Goal: Task Accomplishment & Management: Manage account settings

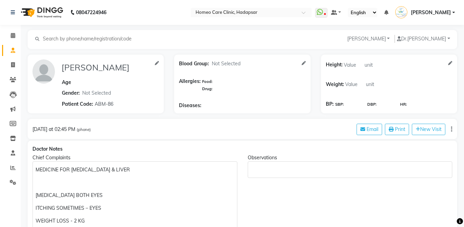
select select "[DEMOGRAPHIC_DATA]"
click at [12, 78] on icon at bounding box center [13, 79] width 7 height 5
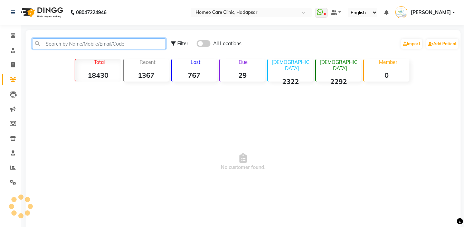
click at [58, 45] on input "text" at bounding box center [99, 43] width 134 height 11
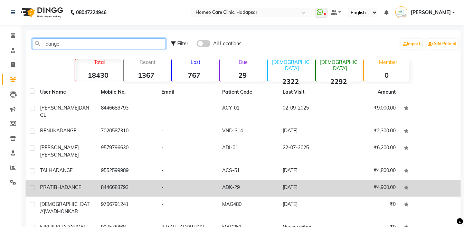
type input "dange"
click at [89, 184] on div "PRATIBHA DANGE" at bounding box center [66, 187] width 52 height 7
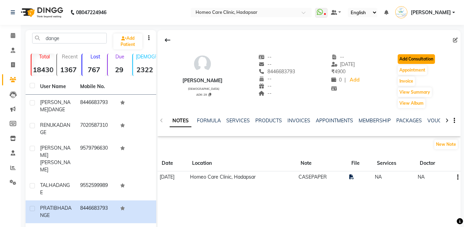
click at [426, 63] on button "Add Consultation" at bounding box center [415, 59] width 37 height 10
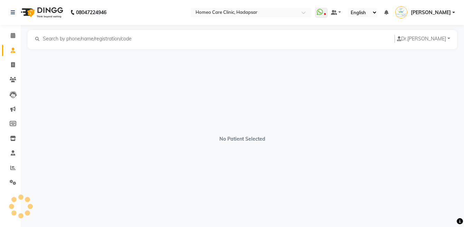
select select "[DEMOGRAPHIC_DATA]"
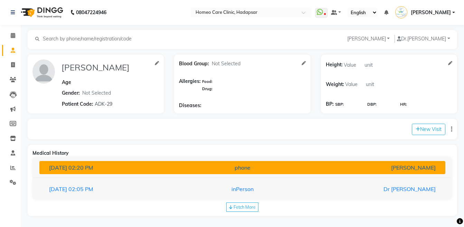
click at [276, 167] on div "phone" at bounding box center [242, 167] width 132 height 8
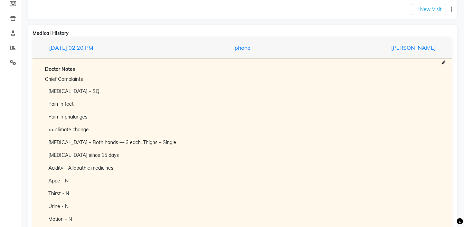
scroll to position [134, 0]
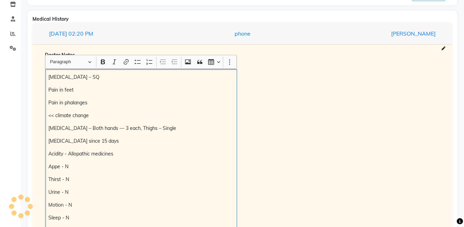
click at [48, 77] on p "Varicose veins – SQ" at bounding box center [140, 77] width 185 height 7
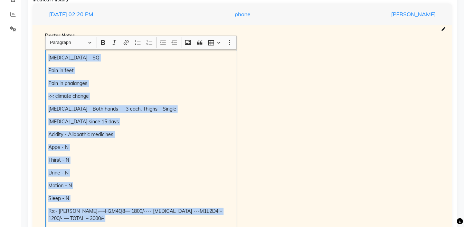
scroll to position [154, 0]
copy div "Varicose veins – SQ Pain in feet Pain in phalanges << climate change Lipoma – B…"
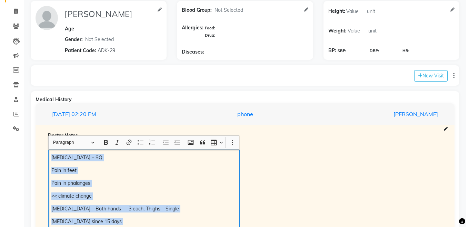
scroll to position [36, 0]
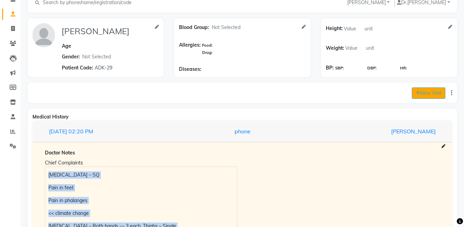
click at [425, 95] on button "New Visit" at bounding box center [427, 92] width 33 height 11
select select "1155"
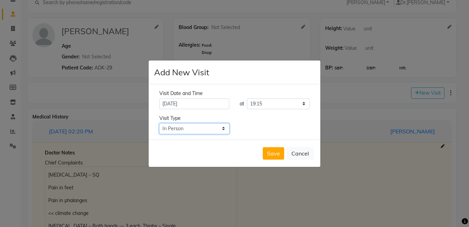
click at [204, 128] on select "Select Type In Person Video Phone Chat" at bounding box center [194, 128] width 70 height 11
select select "phone"
click at [159, 123] on select "Select Type In Person Video Phone Chat" at bounding box center [194, 128] width 70 height 11
click at [269, 156] on button "Save" at bounding box center [273, 153] width 21 height 12
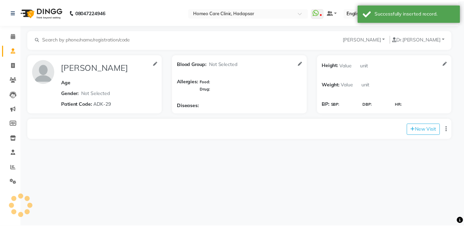
scroll to position [0, 0]
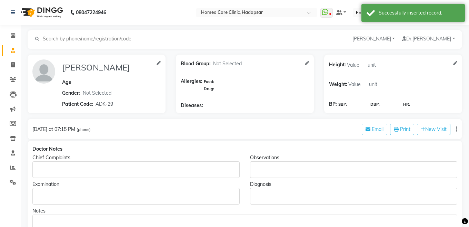
type input "PRATIBHA DANGE"
select select "[DEMOGRAPHIC_DATA]"
type input "ADK-29"
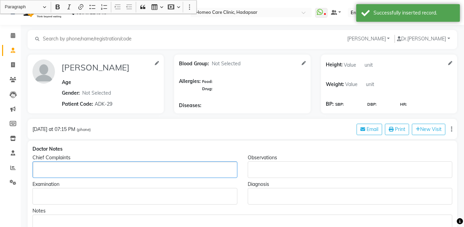
click at [65, 165] on div "Rich Text Editor, main" at bounding box center [134, 169] width 205 height 17
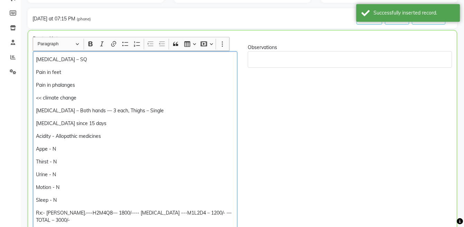
scroll to position [120, 0]
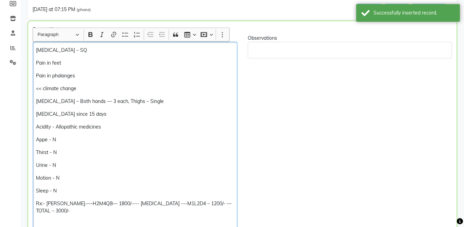
click at [77, 66] on p "Pain in feet" at bounding box center [135, 62] width 198 height 7
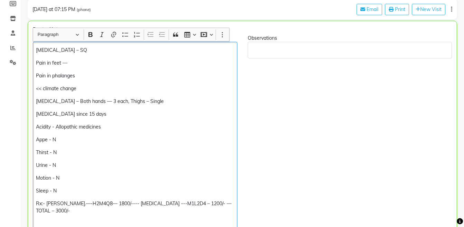
click at [98, 46] on div "Varicose veins – SQ Pain in feet — Pain in phalanges << climate change Lipoma –…" at bounding box center [135, 137] width 204 height 190
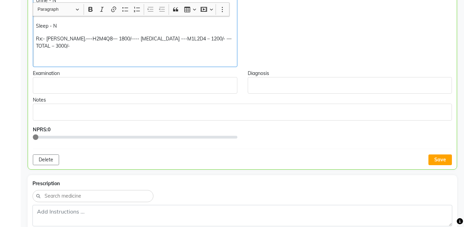
scroll to position [288, 0]
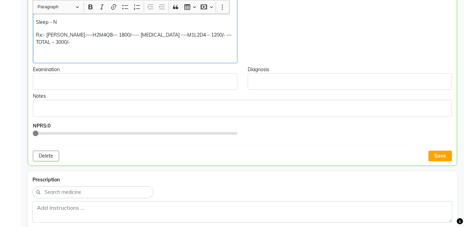
click at [229, 36] on p "Rx:- Puls.—-H2M4Q8— 1800/---- Lipoma ---M1L2D4 – 1200/- — TOTAL – 3000/-" at bounding box center [135, 38] width 198 height 14
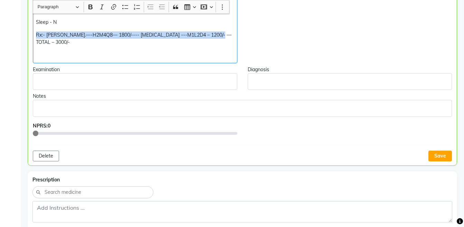
copy div "Rx:- Puls.—-H2M4Q8— 1800/---- Lipoma ---M1L2D4 – 1200/- — TOTAL – 3000/-"
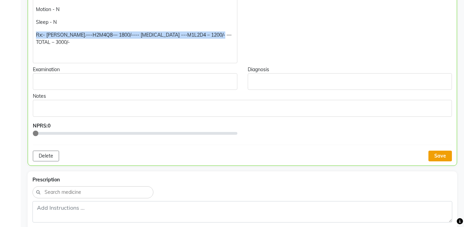
click at [435, 150] on button "Save" at bounding box center [439, 155] width 23 height 11
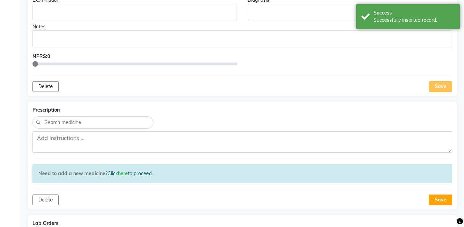
scroll to position [361, 0]
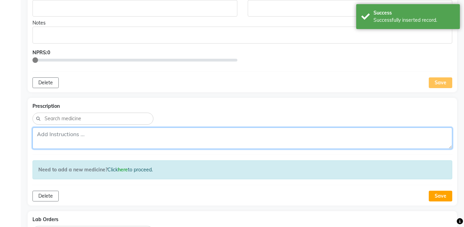
click at [268, 129] on textarea at bounding box center [241, 137] width 419 height 21
paste textarea "Rx:- Puls.—-H2M4Q8— 1800/---- Lipoma ---M1L2D4 – 1200/- — TOTAL – 3000/-"
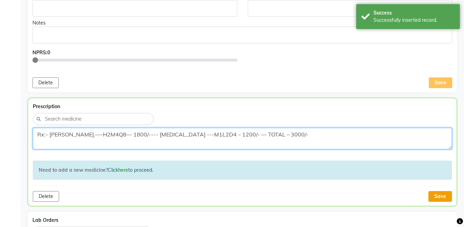
type textarea "Rx:- Puls.—-H2M4Q8— 1800/---- Lipoma ---M1L2D4 – 1200/- — TOTAL – 3000/-"
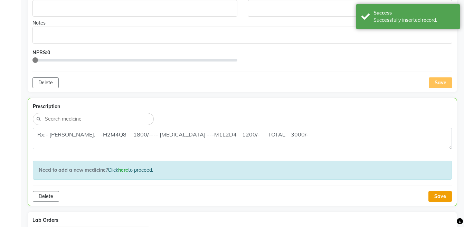
click at [440, 191] on button "Save" at bounding box center [439, 196] width 23 height 11
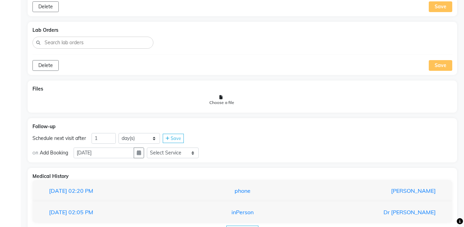
scroll to position [569, 0]
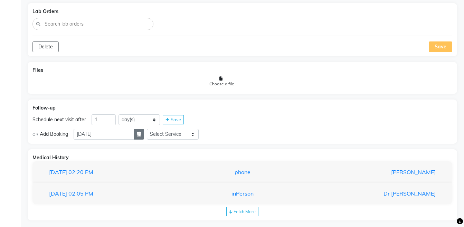
click at [144, 129] on button "button" at bounding box center [139, 134] width 10 height 11
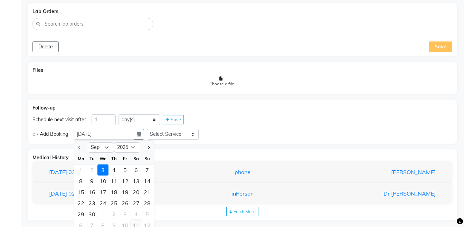
click at [134, 220] on div "11" at bounding box center [135, 225] width 11 height 11
type input "11-10-2025"
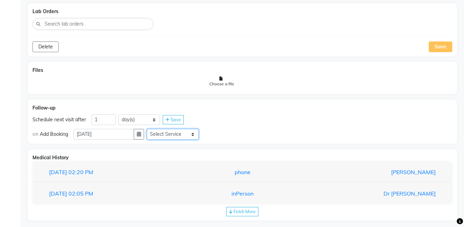
click at [190, 129] on select "Select Service Medicine Medicine 1 Hydra Facial Medi Facial Vampire Facial With…" at bounding box center [173, 134] width 52 height 11
select select "981031"
click at [152, 129] on select "Select Service Medicine Medicine 1 Hydra Facial Medi Facial Vampire Facial With…" at bounding box center [173, 134] width 52 height 11
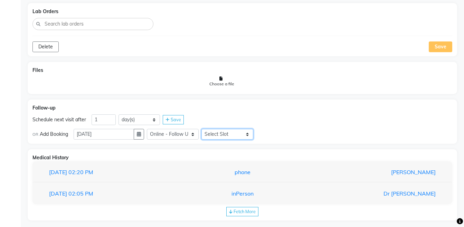
click at [219, 129] on select "Select Slot 10:15 10:30 10:45 11:00 11:15 11:30 11:45 12:00 12:15 12:30 12:45 1…" at bounding box center [227, 134] width 52 height 11
select select "900"
click at [207, 129] on select "Select Slot 10:15 10:30 10:45 11:00 11:15 11:30 11:45 12:00 12:15 12:30 12:45 1…" at bounding box center [227, 134] width 52 height 11
click at [274, 131] on span "Save" at bounding box center [269, 134] width 10 height 6
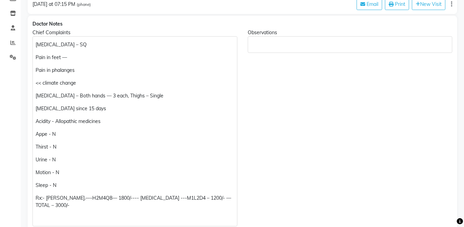
scroll to position [0, 0]
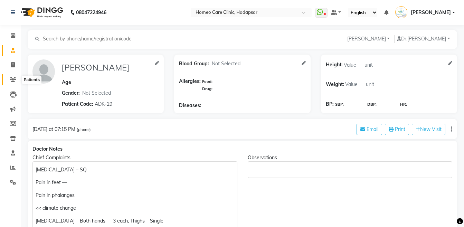
click at [8, 81] on span at bounding box center [13, 80] width 12 height 8
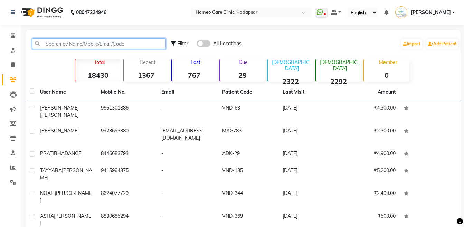
click at [67, 47] on input "text" at bounding box center [99, 43] width 134 height 11
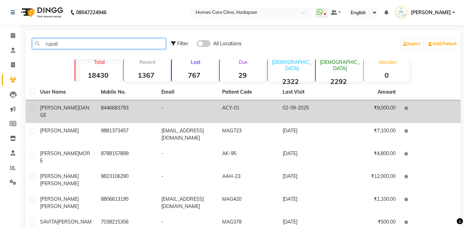
type input "rupali"
click at [82, 111] on div "RUPALI DANGE" at bounding box center [66, 111] width 52 height 14
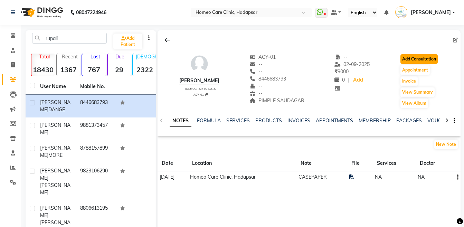
click at [406, 58] on button "Add Consultation" at bounding box center [418, 59] width 37 height 10
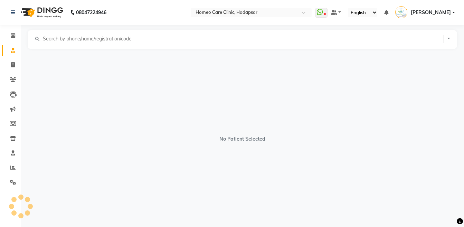
select select "[DEMOGRAPHIC_DATA]"
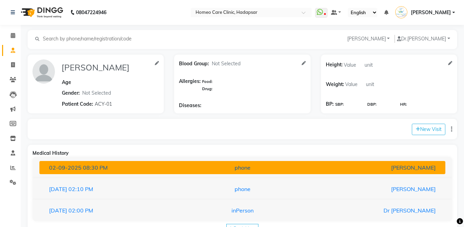
click at [426, 171] on div "[PERSON_NAME]" at bounding box center [374, 167] width 132 height 8
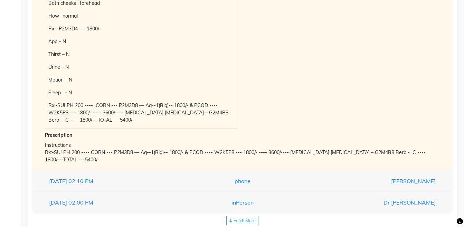
scroll to position [59, 0]
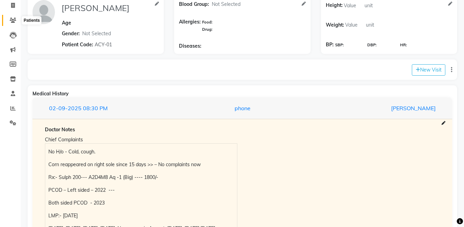
click at [10, 22] on icon at bounding box center [13, 20] width 7 height 5
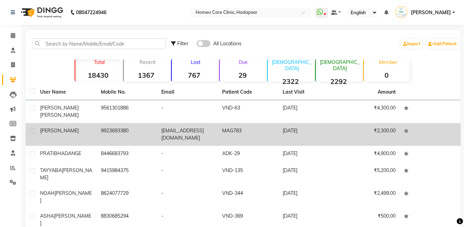
click at [179, 123] on td "[EMAIL_ADDRESS][DOMAIN_NAME]" at bounding box center [187, 134] width 61 height 23
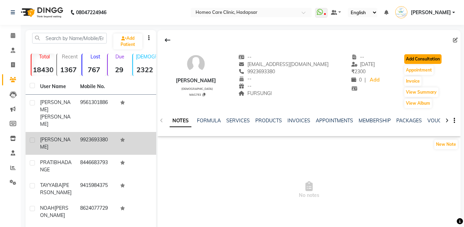
click at [413, 56] on button "Add Consultation" at bounding box center [422, 59] width 37 height 10
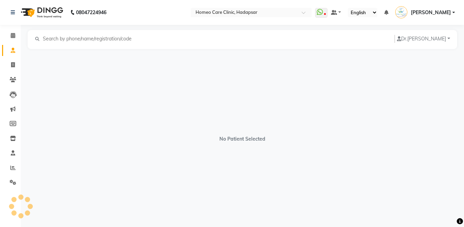
select select "[DEMOGRAPHIC_DATA]"
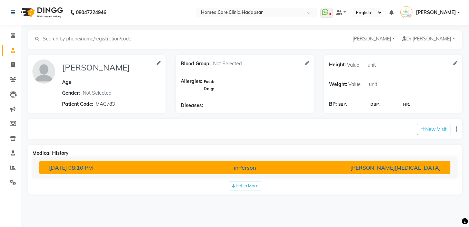
click at [320, 165] on div "[PERSON_NAME][MEDICAL_DATA]" at bounding box center [379, 167] width 134 height 8
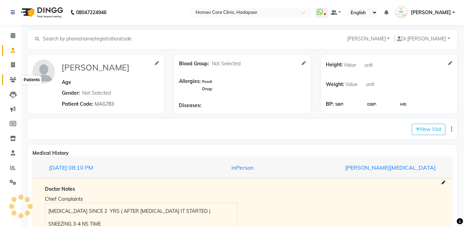
click at [10, 82] on span at bounding box center [13, 80] width 12 height 8
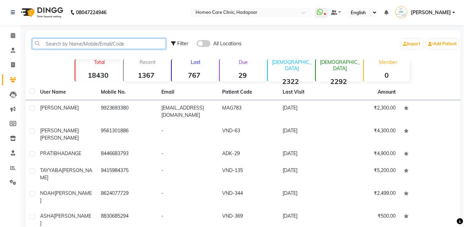
click at [60, 45] on input "text" at bounding box center [99, 43] width 134 height 11
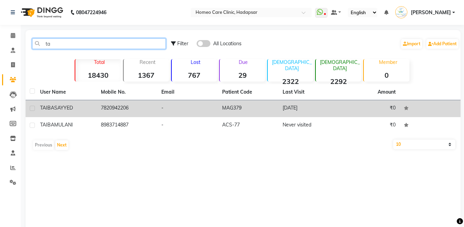
type input "t"
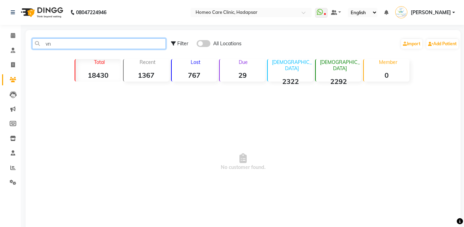
type input "v"
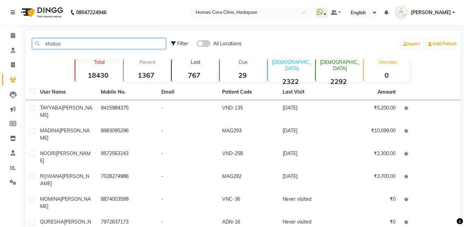
type input "khatoo"
click at [77, 104] on td "TAYYABA KHATOON" at bounding box center [66, 111] width 61 height 23
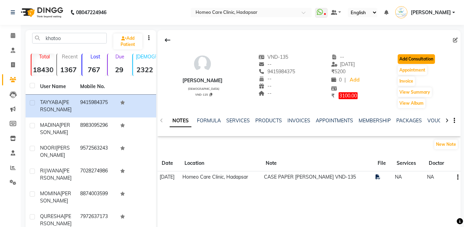
click at [412, 58] on button "Add Consultation" at bounding box center [415, 59] width 37 height 10
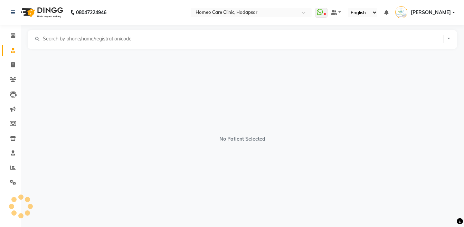
select select "[DEMOGRAPHIC_DATA]"
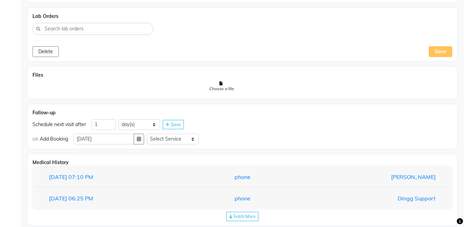
scroll to position [530, 0]
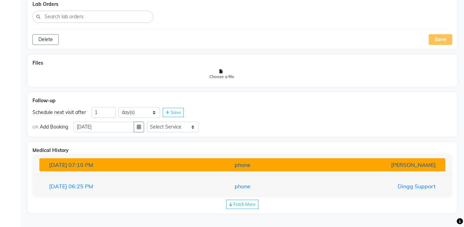
click at [423, 169] on button "10-07-2025 07:10 PM phone Dr.Nupur Jain" at bounding box center [242, 164] width 406 height 13
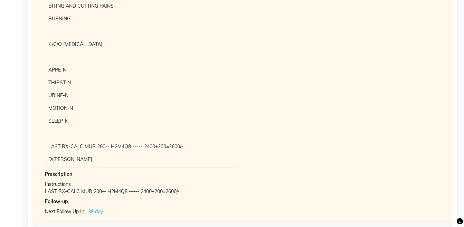
scroll to position [844, 0]
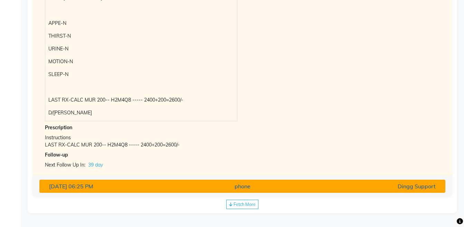
click at [340, 183] on div "Dingg Support" at bounding box center [374, 186] width 132 height 8
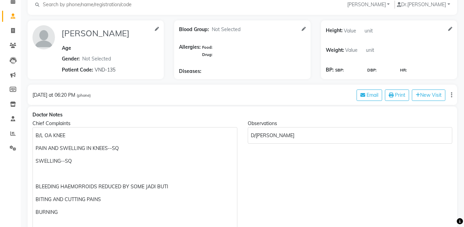
scroll to position [0, 0]
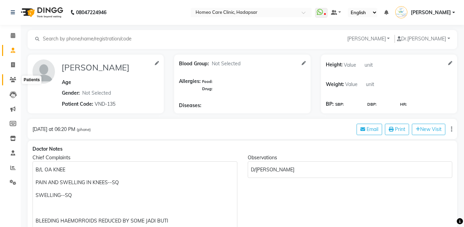
click at [16, 77] on icon at bounding box center [13, 79] width 7 height 5
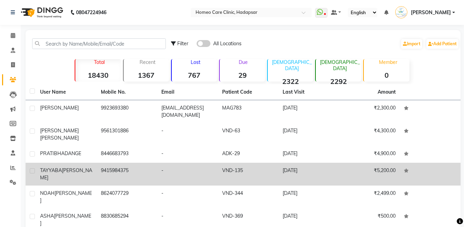
click at [102, 163] on td "9415984375" at bounding box center [127, 174] width 61 height 23
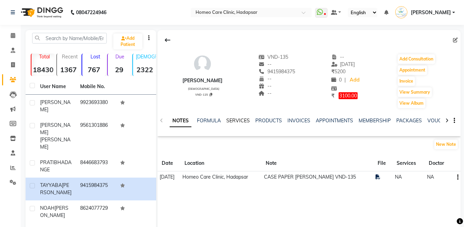
click at [235, 120] on link "SERVICES" at bounding box center [237, 120] width 23 height 6
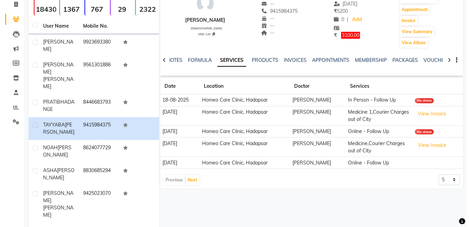
scroll to position [62, 0]
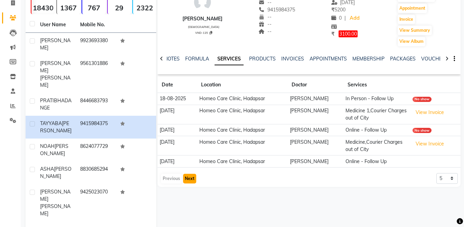
click at [185, 178] on button "Next" at bounding box center [189, 179] width 13 height 10
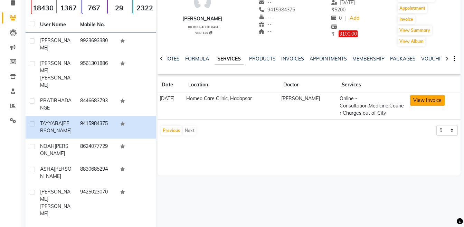
click at [421, 101] on button "View Invoice" at bounding box center [427, 100] width 35 height 11
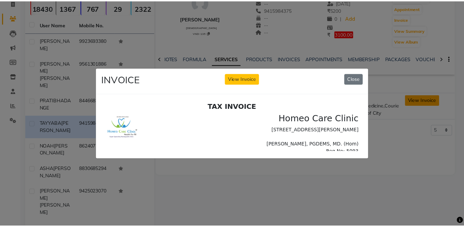
scroll to position [0, 0]
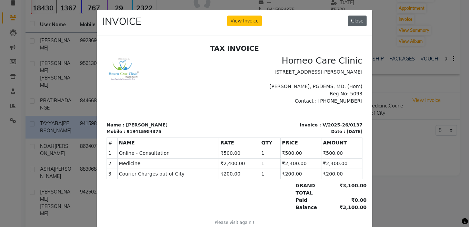
click at [356, 16] on button "Close" at bounding box center [357, 21] width 19 height 11
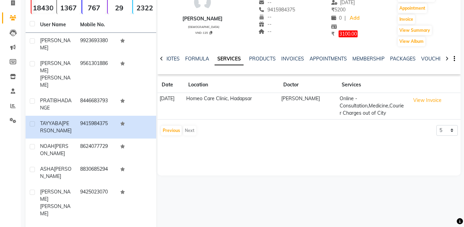
click at [445, 60] on icon at bounding box center [446, 58] width 3 height 5
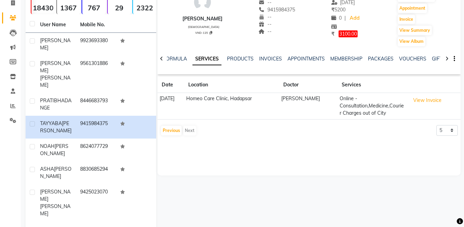
click at [445, 60] on icon at bounding box center [446, 58] width 3 height 5
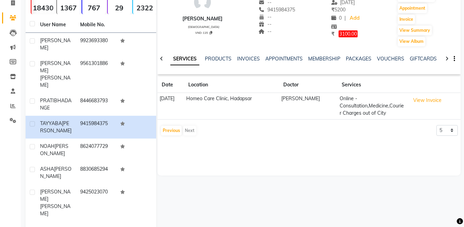
click at [445, 60] on icon at bounding box center [446, 58] width 3 height 5
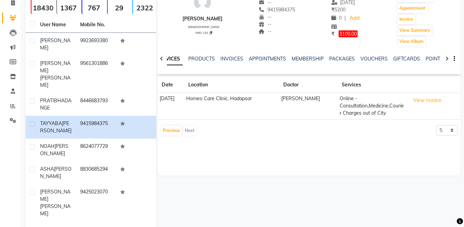
click at [445, 60] on icon at bounding box center [446, 58] width 3 height 5
click at [445, 60] on div "NOTES FORMULA SERVICES PRODUCTS INVOICES APPOINTMENTS MEMBERSHIP PACKAGES VOUCH…" at bounding box center [308, 59] width 303 height 24
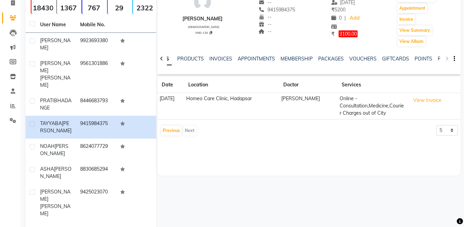
click at [445, 60] on div "NOTES FORMULA SERVICES PRODUCTS INVOICES APPOINTMENTS MEMBERSHIP PACKAGES VOUCH…" at bounding box center [308, 59] width 303 height 24
click at [440, 58] on div "NOTES FORMULA SERVICES PRODUCTS INVOICES APPOINTMENTS MEMBERSHIP PACKAGES VOUCH…" at bounding box center [308, 59] width 303 height 24
click at [439, 58] on link "FORMS" at bounding box center [445, 59] width 17 height 6
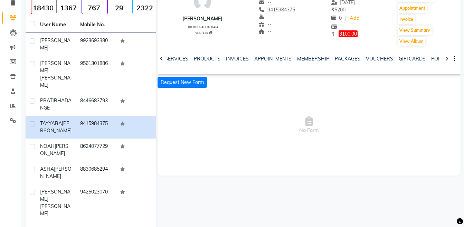
click at [446, 60] on icon at bounding box center [446, 58] width 3 height 5
click at [446, 60] on div "NOTES FORMULA SERVICES PRODUCTS INVOICES APPOINTMENTS MEMBERSHIP PACKAGES VOUCH…" at bounding box center [308, 59] width 303 height 24
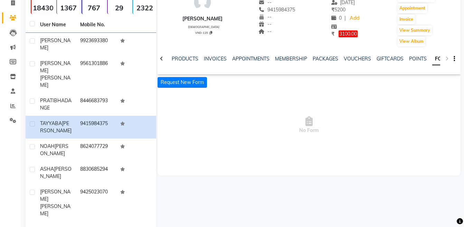
click at [446, 60] on div "NOTES FORMULA SERVICES PRODUCTS INVOICES APPOINTMENTS MEMBERSHIP PACKAGES VOUCH…" at bounding box center [308, 59] width 303 height 24
click at [439, 59] on link "FORMS" at bounding box center [443, 59] width 23 height 12
click at [445, 58] on icon at bounding box center [446, 58] width 3 height 5
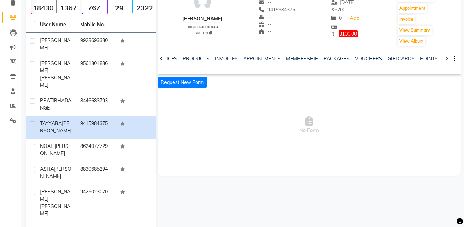
click at [445, 58] on icon at bounding box center [446, 58] width 3 height 5
click at [445, 58] on div "NOTES FORMULA SERVICES PRODUCTS INVOICES APPOINTMENTS MEMBERSHIP PACKAGES VOUCH…" at bounding box center [308, 59] width 303 height 24
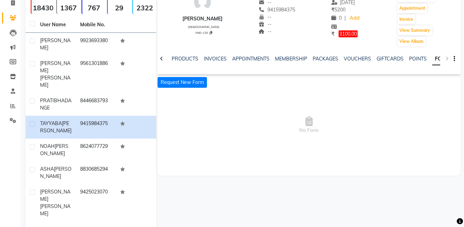
click at [445, 58] on div "NOTES FORMULA SERVICES PRODUCTS INVOICES APPOINTMENTS MEMBERSHIP PACKAGES VOUCH…" at bounding box center [308, 59] width 303 height 24
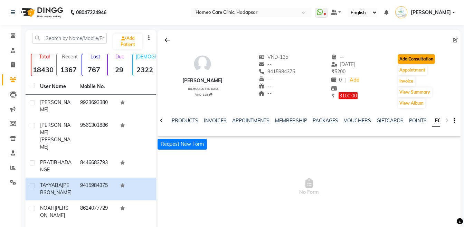
click at [417, 60] on button "Add Consultation" at bounding box center [415, 59] width 37 height 10
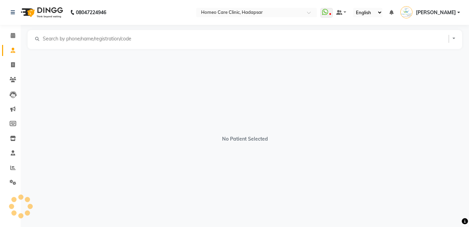
select select "[DEMOGRAPHIC_DATA]"
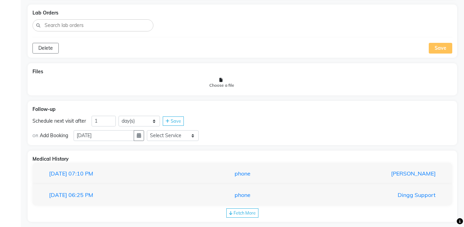
scroll to position [530, 0]
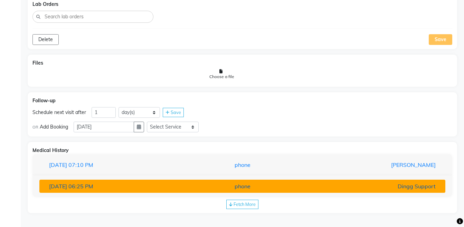
click at [371, 191] on button "24-05-2025 06:25 PM phone Dingg Support" at bounding box center [242, 185] width 406 height 13
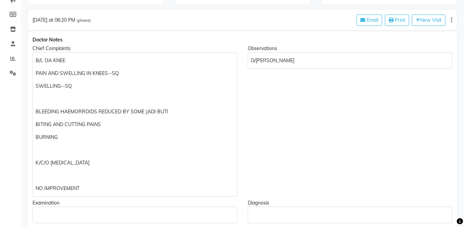
scroll to position [114, 0]
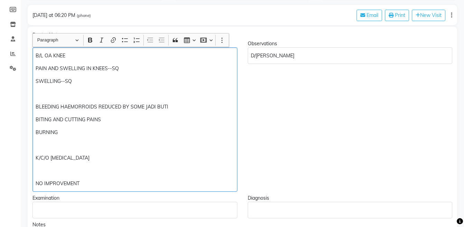
click at [100, 172] on p "Rich Text Editor, main" at bounding box center [135, 170] width 198 height 7
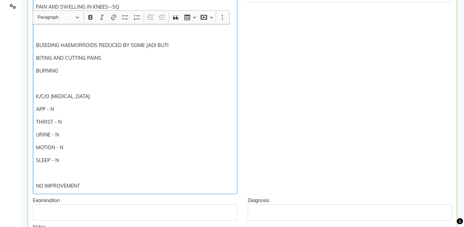
scroll to position [221, 0]
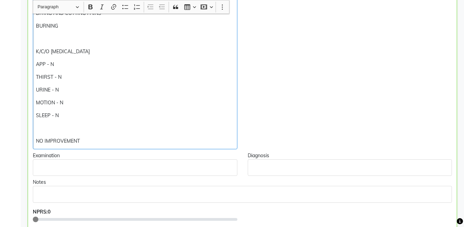
click at [131, 132] on div "B/L OA KNEE PAIN AND SWELLING IN KNEES--SQ SWELLING--SQ BLEEDING HAEMORROIDS RE…" at bounding box center [135, 45] width 204 height 208
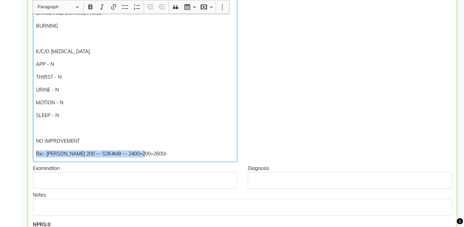
copy div "Rx:- PULS 200 — S2K4M8 — 2400+200=2600/-"
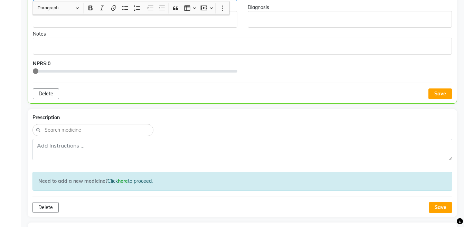
scroll to position [408, 0]
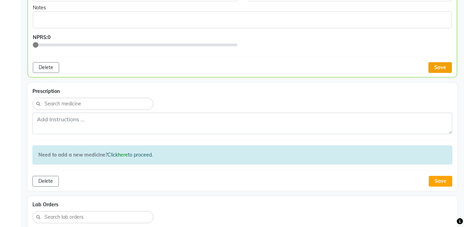
click at [446, 69] on button "Save" at bounding box center [439, 67] width 23 height 11
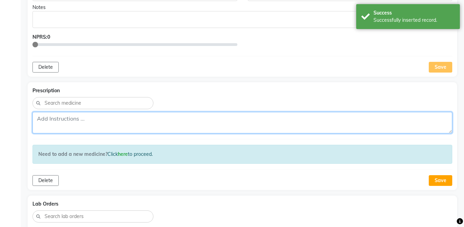
click at [318, 115] on textarea at bounding box center [241, 122] width 419 height 21
paste textarea "Rx:- PULS 200 — S2K4M8 — 2400+200=2600/-"
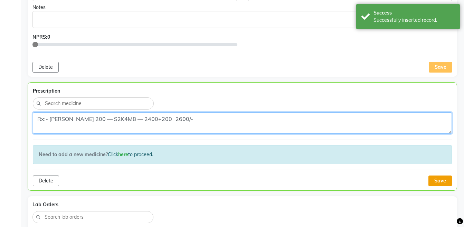
type textarea "Rx:- PULS 200 — S2K4M8 — 2400+200=2600/-"
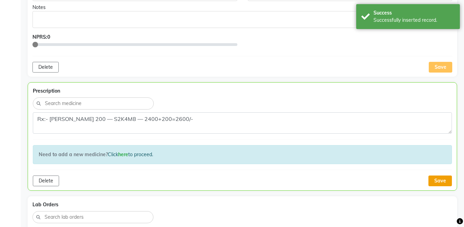
click at [438, 180] on button "Save" at bounding box center [439, 180] width 23 height 11
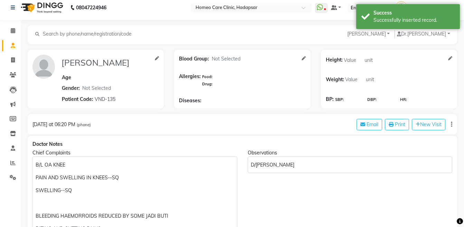
scroll to position [0, 0]
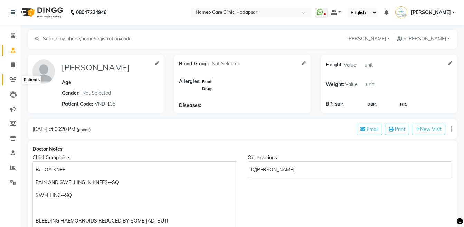
click at [11, 79] on icon at bounding box center [13, 79] width 7 height 5
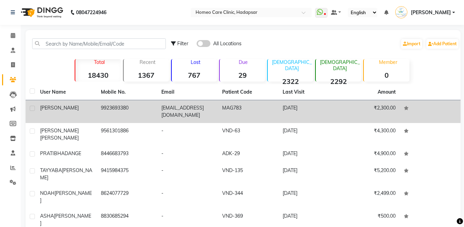
click at [108, 117] on td "9923693380" at bounding box center [127, 111] width 61 height 23
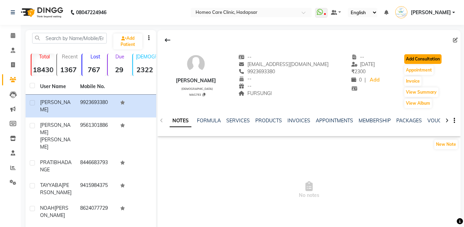
click at [410, 60] on button "Add Consultation" at bounding box center [422, 59] width 37 height 10
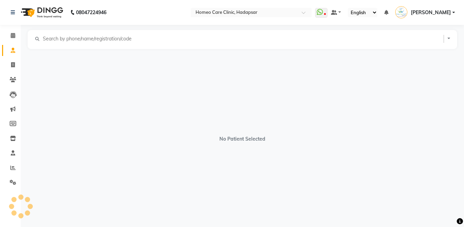
select select "[DEMOGRAPHIC_DATA]"
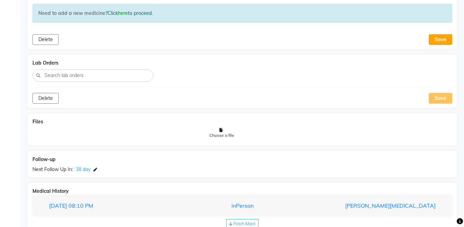
scroll to position [529, 0]
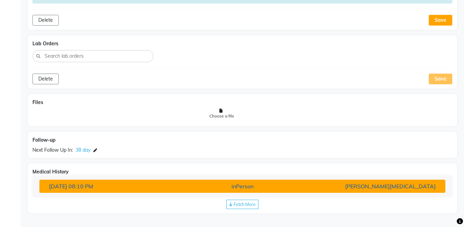
click at [340, 182] on div "[PERSON_NAME][MEDICAL_DATA]" at bounding box center [374, 186] width 132 height 8
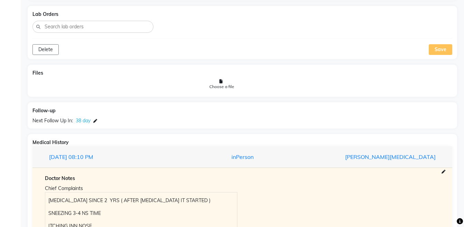
scroll to position [68, 0]
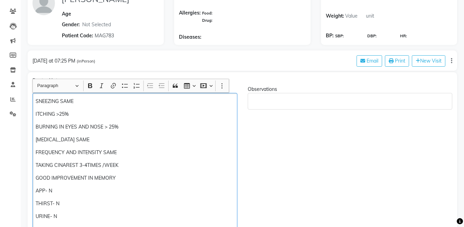
click at [33, 104] on div "SNEEZING SAME ITCHING >25% BURNING IN EYES AND NOSE > 25% RUNNING NOSE SAME FRE…" at bounding box center [134, 184] width 205 height 183
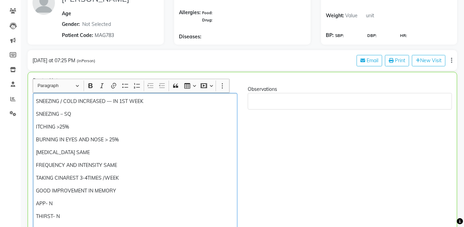
scroll to position [303, 0]
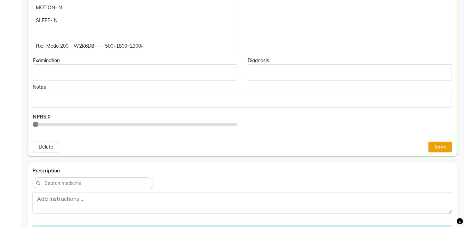
click at [435, 148] on button "Save" at bounding box center [439, 147] width 23 height 11
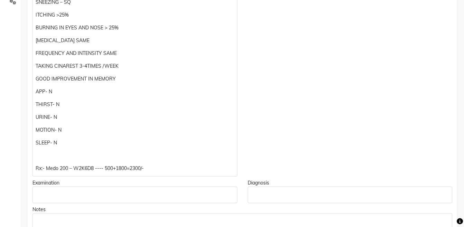
scroll to position [170, 0]
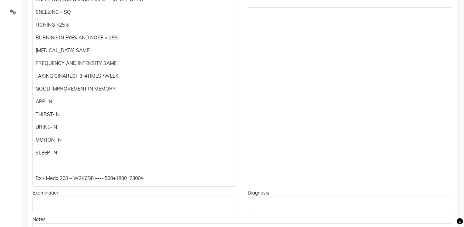
click at [59, 74] on p "TAKING CINAREST 3-4TIMES /WEEK" at bounding box center [135, 75] width 198 height 7
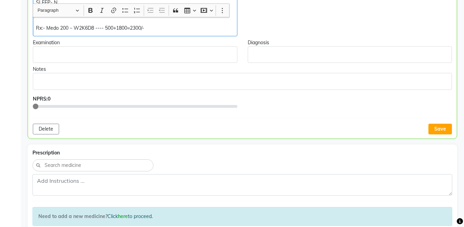
scroll to position [324, 0]
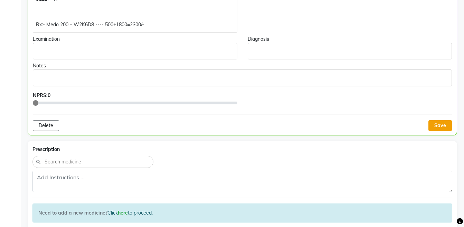
click at [436, 127] on button "Save" at bounding box center [439, 125] width 23 height 11
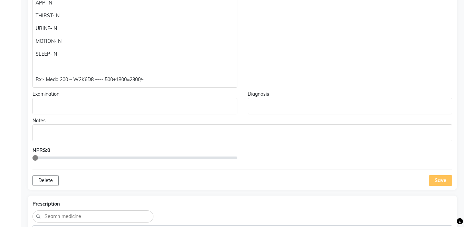
scroll to position [280, 0]
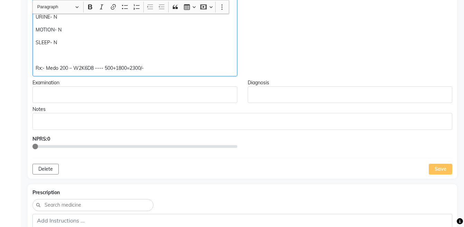
click at [72, 66] on p "Rx:- Medo 200 – W2K6D8 ---- 500+1800=2300/-" at bounding box center [135, 68] width 198 height 7
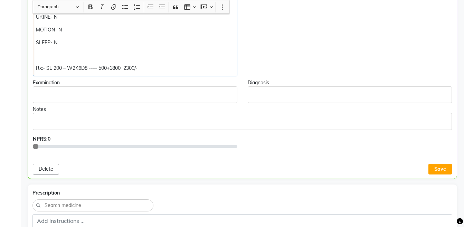
click at [142, 67] on p "Rx:- SL 200 – W2K6D8 ---- 500+1800=2300/-" at bounding box center [135, 68] width 198 height 7
click at [111, 66] on p "Rx:- SL 200 – W2K6D8 ---- 500+1800=2300/-" at bounding box center [135, 68] width 198 height 7
click at [123, 67] on p "Rx:- SL 200 – W2K6D8 ---- 1800=2300/-" at bounding box center [135, 68] width 198 height 7
click at [123, 67] on p "Rx:- SL 200 – W2K6D8 ---- 1800/-" at bounding box center [135, 68] width 198 height 7
copy div "Rx:- SL 200 – W2K6D8 ---- 1800/-"
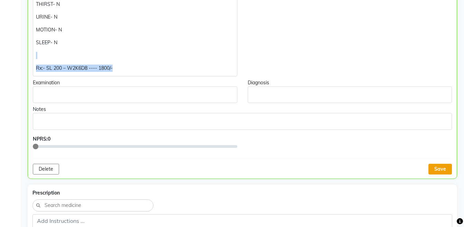
click at [438, 169] on button "Save" at bounding box center [439, 169] width 23 height 11
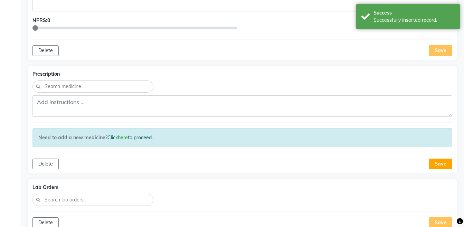
scroll to position [426, 0]
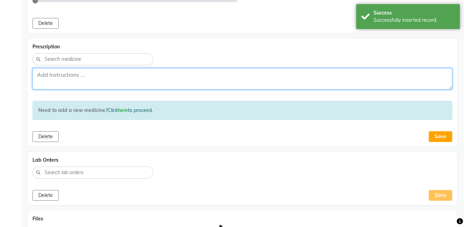
click at [231, 75] on textarea at bounding box center [241, 78] width 419 height 21
paste textarea "Rx:- SL 200 – W2K6D8 ---- 1800/-"
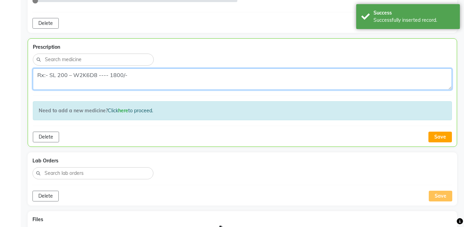
scroll to position [6, 0]
click at [38, 88] on textarea "Rx:- SL 200 – W2K6D8 ---- 1800/-" at bounding box center [242, 78] width 419 height 21
type textarea "Rx:- SL 200 – W2K6D8 ---- 1800/-"
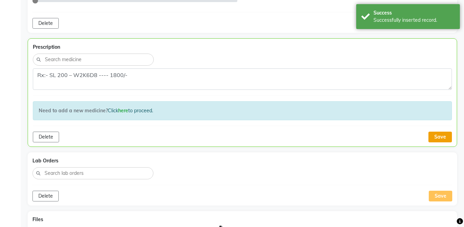
click at [431, 135] on button "Save" at bounding box center [439, 136] width 23 height 11
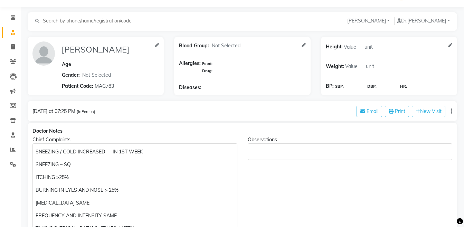
scroll to position [13, 0]
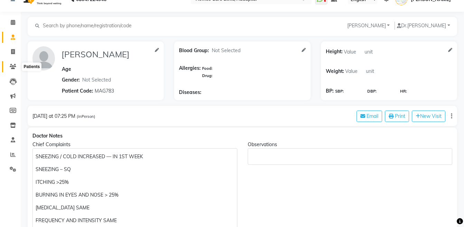
click at [12, 65] on icon at bounding box center [13, 66] width 7 height 5
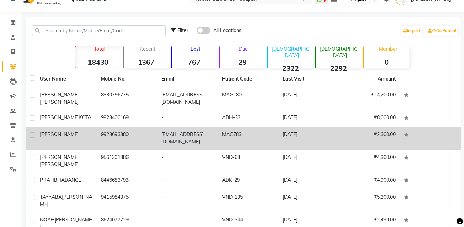
click at [308, 130] on td "[DATE]" at bounding box center [308, 138] width 61 height 23
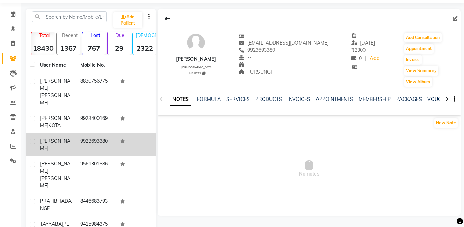
scroll to position [22, 0]
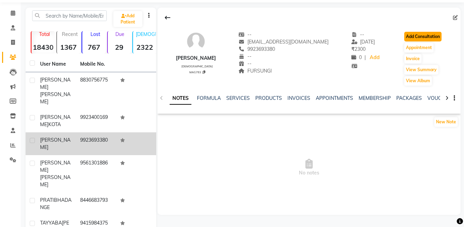
click at [430, 37] on button "Add Consultation" at bounding box center [422, 37] width 37 height 10
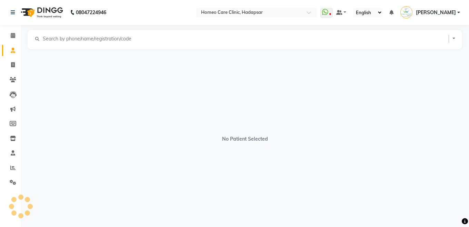
select select "[DEMOGRAPHIC_DATA]"
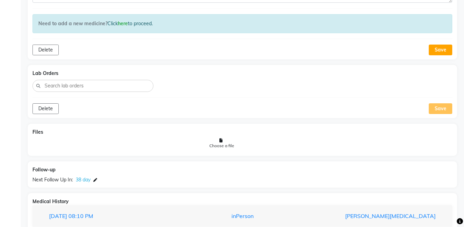
scroll to position [542, 0]
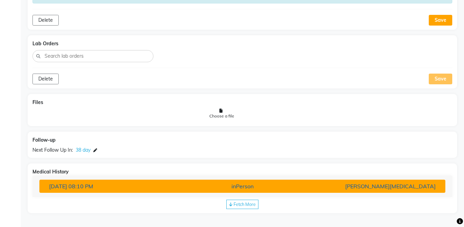
click at [409, 182] on div "[PERSON_NAME][MEDICAL_DATA]" at bounding box center [374, 186] width 132 height 8
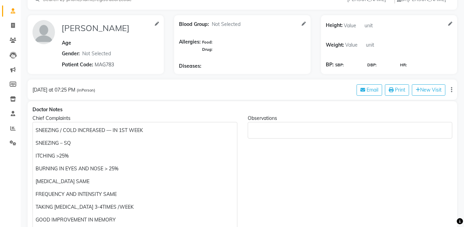
scroll to position [28, 0]
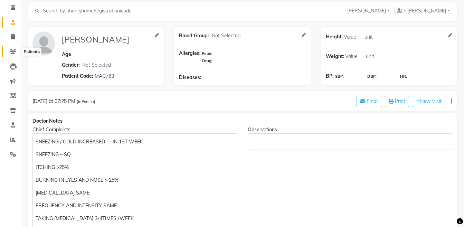
click at [8, 50] on span at bounding box center [13, 52] width 12 height 8
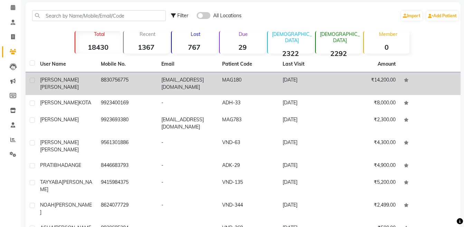
click at [162, 81] on td "[EMAIL_ADDRESS][DOMAIN_NAME]" at bounding box center [187, 83] width 61 height 23
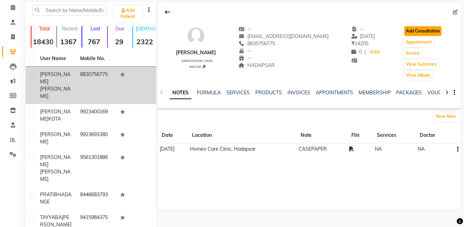
click at [424, 32] on button "Add Consultation" at bounding box center [422, 31] width 37 height 10
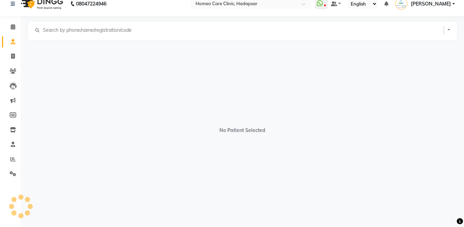
scroll to position [9, 0]
select select "[DEMOGRAPHIC_DATA]"
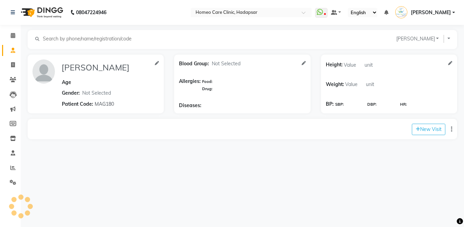
scroll to position [0, 0]
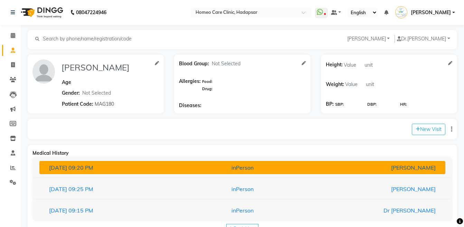
click at [284, 169] on div "inPerson" at bounding box center [242, 167] width 132 height 8
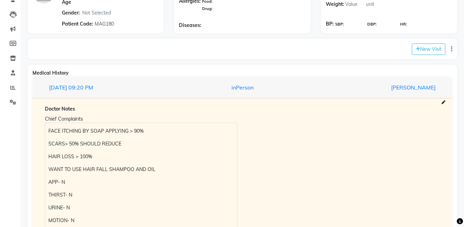
scroll to position [98, 0]
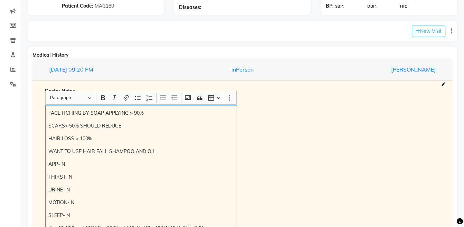
click at [50, 115] on p "FACE ITCHING BY SOAP APPLYING > 90%" at bounding box center [140, 112] width 185 height 7
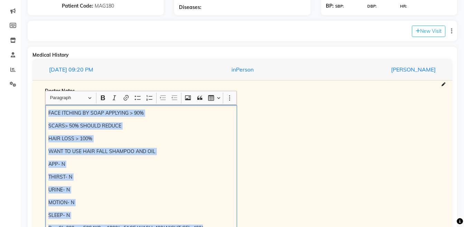
scroll to position [103, 0]
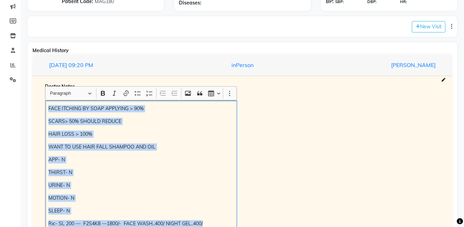
copy div "FACE ITCHING BY SOAP APPLYING > 90% SCARS> 50% SHOULD REDUCE HAIR LOSS > 100% W…"
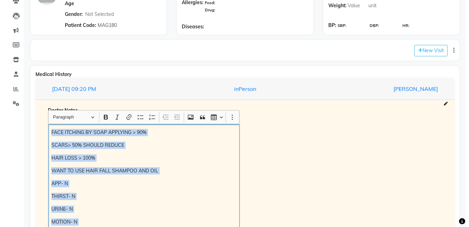
scroll to position [62, 0]
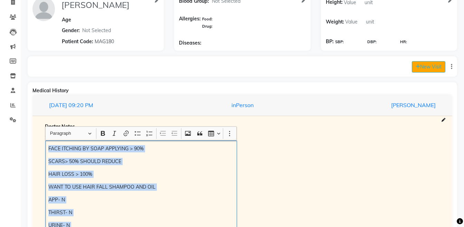
click at [422, 69] on button "New Visit" at bounding box center [427, 66] width 33 height 11
select select "1180"
select select "inPerson"
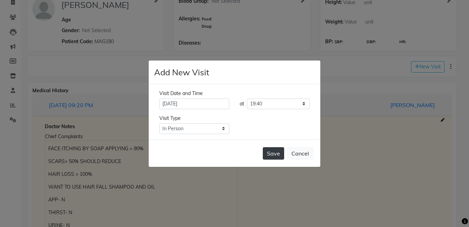
click at [270, 154] on button "Save" at bounding box center [273, 153] width 21 height 12
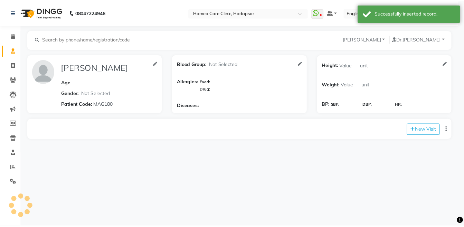
scroll to position [0, 0]
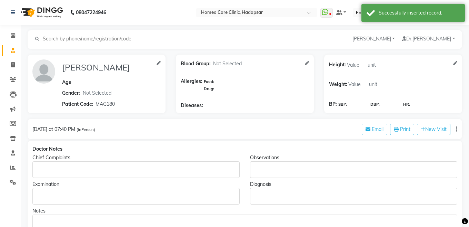
type input "MINAL TODKAR"
select select "[DEMOGRAPHIC_DATA]"
type input "MAG180"
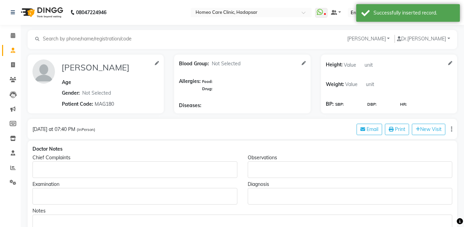
click at [100, 168] on p "Rich Text Editor, main" at bounding box center [135, 169] width 198 height 7
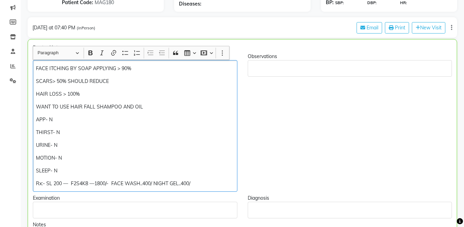
scroll to position [104, 0]
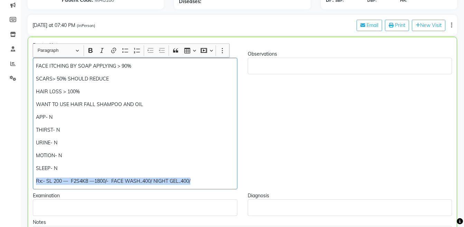
click at [226, 180] on p "Rx:- SL 200 — F2S4K8 —1800/- FACE WASH..400/ NIGHT GEL..400/" at bounding box center [135, 180] width 198 height 7
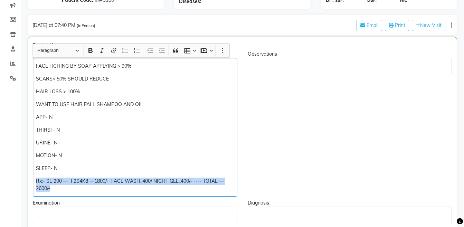
copy div "Rx:- SL 200 — F2S4K8 —1800/- FACE WASH..400/ NIGHT GEL..400/- ---- TOTAL — 2600…"
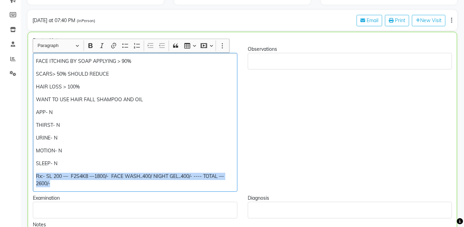
scroll to position [218, 0]
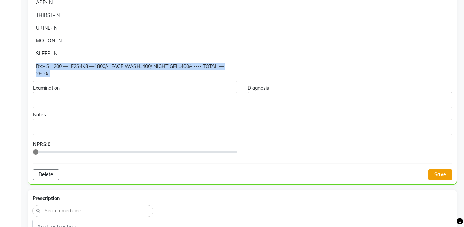
click at [432, 175] on button "Save" at bounding box center [439, 174] width 23 height 11
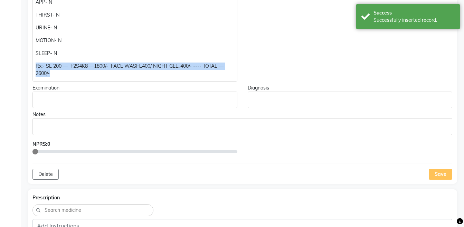
scroll to position [309, 0]
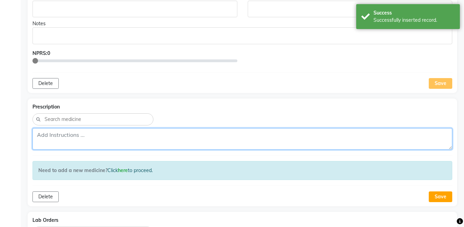
click at [279, 138] on textarea at bounding box center [241, 138] width 419 height 21
paste textarea "Rx:- SL 200 — F2S4K8 —1800/- FACE WASH..400/ NIGHT GEL..400/- ---- TOTAL — 2600…"
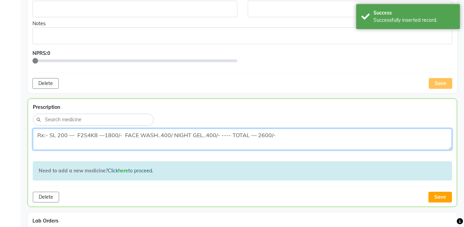
type textarea "Rx:- SL 200 — F2S4K8 —1800/- FACE WASH..400/ NIGHT GEL..400/- ---- TOTAL — 2600…"
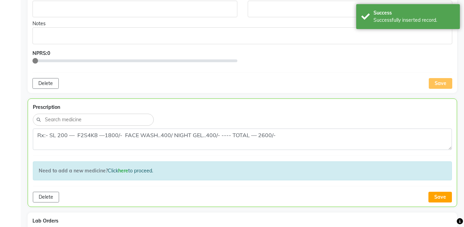
click at [445, 202] on div "Prescription Rx:- SL 200 — F2S4K8 —1800/- FACE WASH..400/ NIGHT GEL..400/- ----…" at bounding box center [242, 152] width 429 height 108
click at [444, 195] on button "Save" at bounding box center [439, 197] width 23 height 11
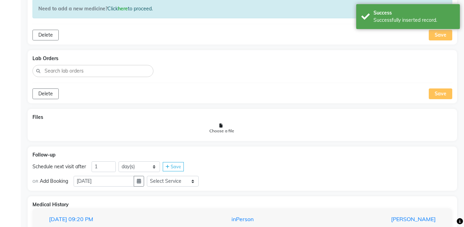
scroll to position [477, 0]
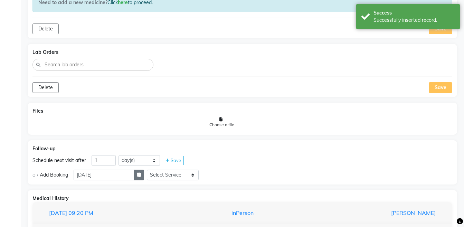
click at [141, 176] on icon "button" at bounding box center [139, 174] width 4 height 5
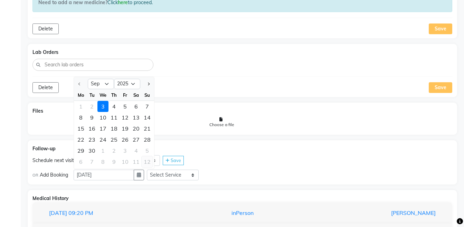
click at [146, 160] on div "12" at bounding box center [147, 161] width 11 height 11
type input "12-10-2025"
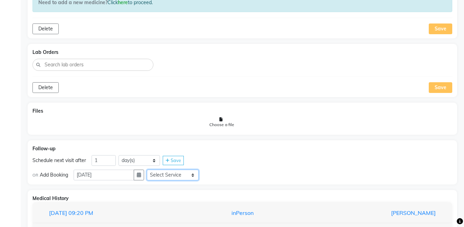
click at [167, 175] on select "Select Service Medicine Medicine 1 Hydra Facial Medi Facial Vampire Facial With…" at bounding box center [173, 174] width 52 height 11
select select "972997"
click at [152, 169] on select "Select Service Medicine Medicine 1 Hydra Facial Medi Facial Vampire Facial With…" at bounding box center [173, 174] width 52 height 11
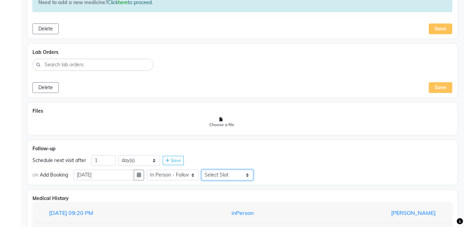
click at [218, 173] on select "Select Slot 10:15 10:30 10:45 11:15 11:30 11:45 12:00 12:15 12:30 12:45 13:00 1…" at bounding box center [227, 174] width 52 height 11
select select "1170"
click at [207, 169] on select "Select Slot 10:15 10:30 10:45 11:15 11:30 11:45 12:00 12:15 12:30 12:45 13:00 1…" at bounding box center [227, 174] width 52 height 11
click at [270, 175] on span "Save" at bounding box center [269, 175] width 10 height 6
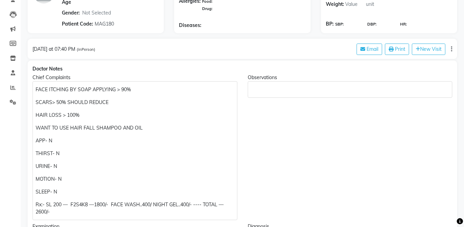
scroll to position [0, 0]
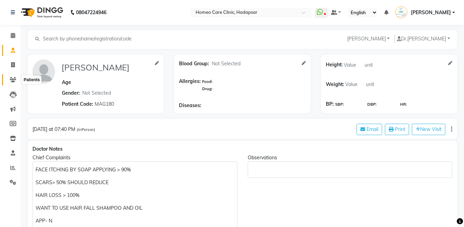
click at [13, 78] on icon at bounding box center [13, 79] width 7 height 5
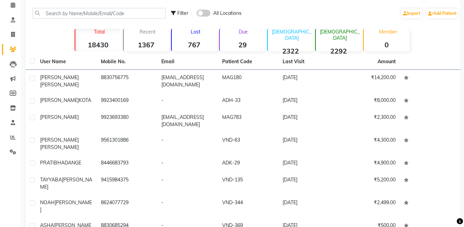
scroll to position [27, 0]
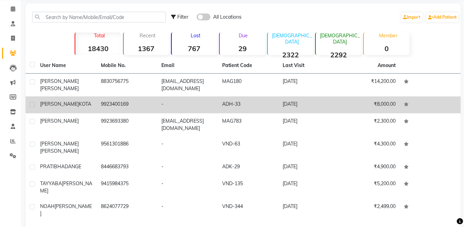
click at [51, 107] on div "SONIYA KOTA" at bounding box center [66, 103] width 52 height 7
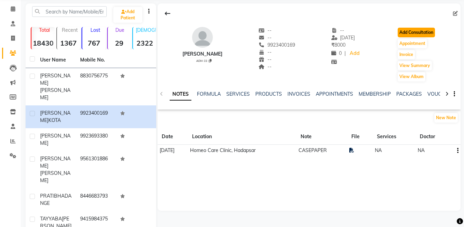
click at [431, 30] on button "Add Consultation" at bounding box center [415, 33] width 37 height 10
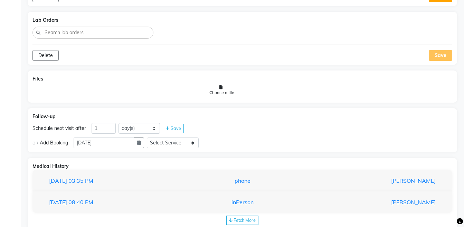
scroll to position [664, 0]
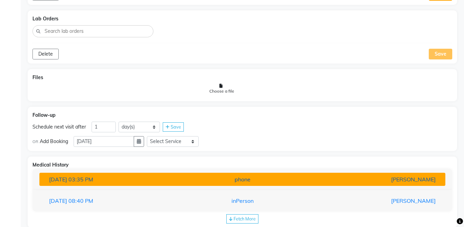
click at [412, 182] on div "[PERSON_NAME]" at bounding box center [374, 179] width 132 height 8
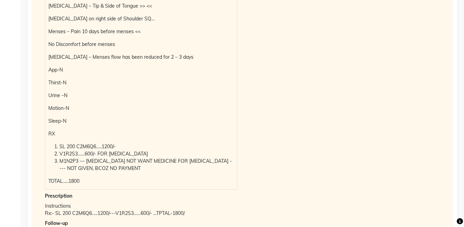
scroll to position [1102, 0]
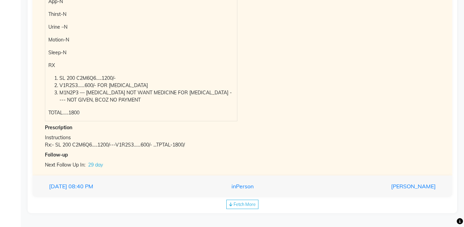
click at [252, 207] on div "Fetch More" at bounding box center [242, 203] width 32 height 9
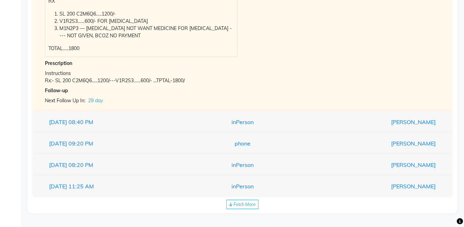
click at [246, 208] on div "Fetch More" at bounding box center [242, 203] width 32 height 9
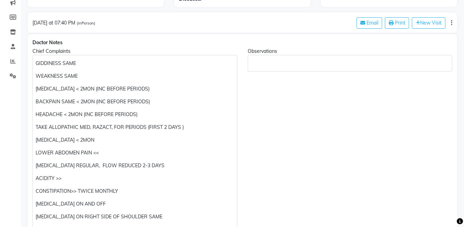
scroll to position [0, 0]
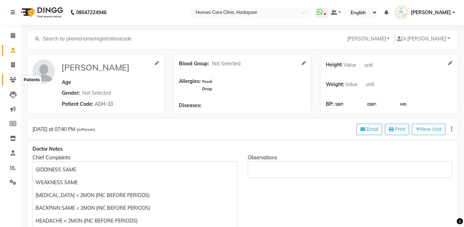
click at [14, 80] on icon at bounding box center [13, 79] width 7 height 5
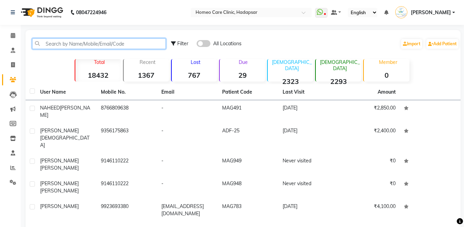
click at [98, 39] on input "text" at bounding box center [99, 43] width 134 height 11
click at [98, 39] on input "ko" at bounding box center [99, 43] width 134 height 11
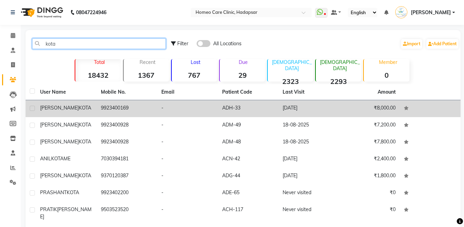
type input "kota"
click at [114, 108] on td "9923400169" at bounding box center [127, 108] width 61 height 17
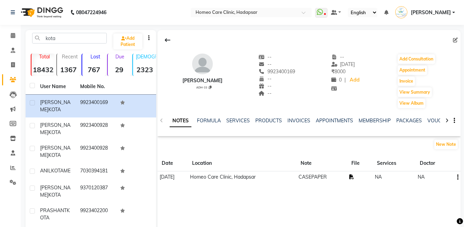
click at [354, 176] on icon at bounding box center [351, 176] width 5 height 5
click at [422, 57] on button "Add Consultation" at bounding box center [415, 59] width 37 height 10
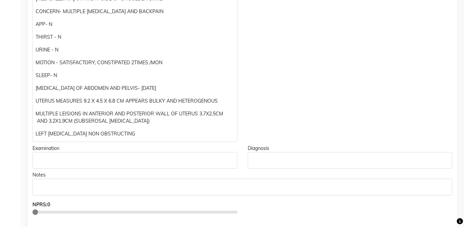
scroll to position [383, 0]
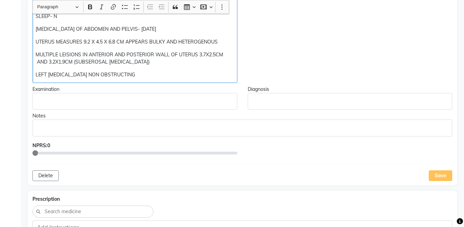
click at [155, 73] on p "LEFT [MEDICAL_DATA] NON OBSTRUCTING" at bounding box center [135, 74] width 198 height 7
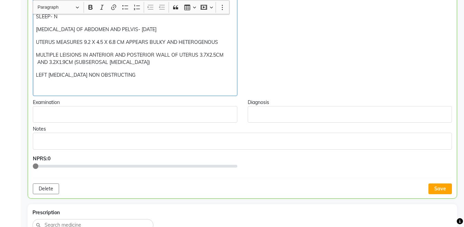
scroll to position [383, 0]
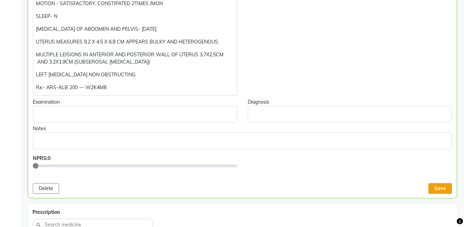
click at [445, 184] on button "Save" at bounding box center [439, 188] width 23 height 11
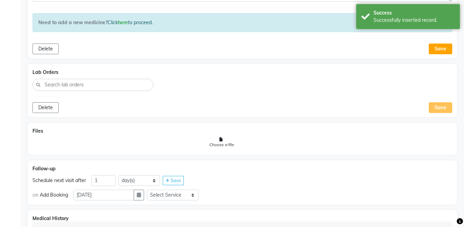
scroll to position [704, 0]
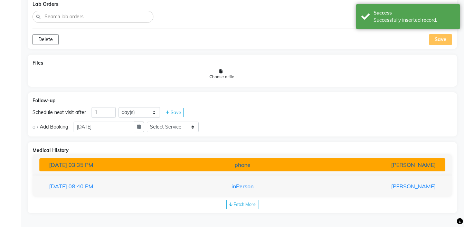
click at [285, 166] on div "phone" at bounding box center [242, 164] width 132 height 8
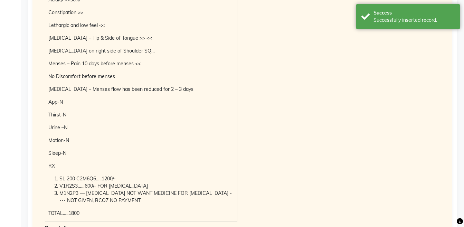
scroll to position [1064, 0]
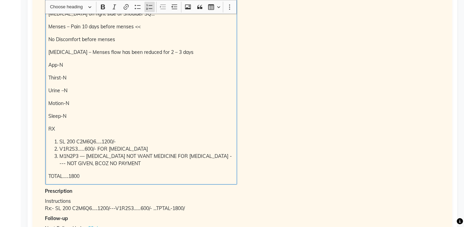
click at [59, 139] on li "SL 200 C2M6Q6…..1200/-" at bounding box center [146, 141] width 174 height 7
copy ol "SL 200 C2M6Q6…..1200/- V1R2S3……600/- FOR UTERINE FIBROID"
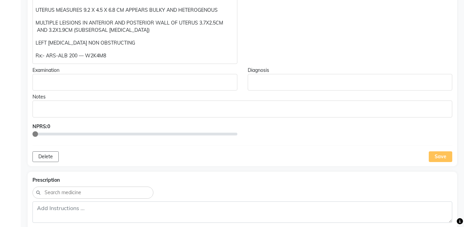
scroll to position [358, 0]
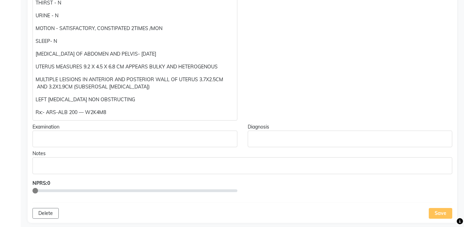
click at [171, 112] on p "Rx:- ARS-ALB 200 — W2K4M8" at bounding box center [135, 112] width 198 height 7
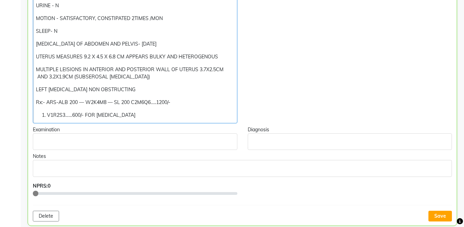
scroll to position [380, 0]
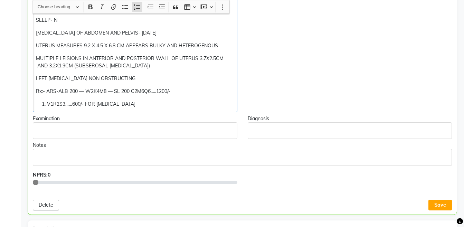
click at [47, 103] on li "V1R2S3……600/- FOR [MEDICAL_DATA]" at bounding box center [140, 103] width 187 height 7
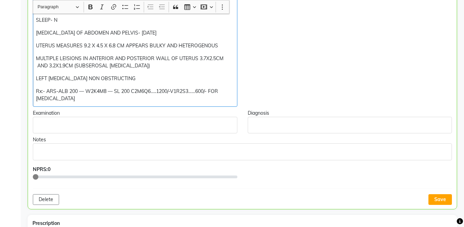
click at [90, 99] on p "Rx:- ARS-ALB 200 — W2K4M8 — SL 200 C2M6Q6…..1200/-V1R2S3……600/- FOR UTERINE FIB…" at bounding box center [135, 95] width 198 height 14
copy div "LEFT RENAL CALCULUS NON OBSTRUCTING Rx:- ARS-ALB 200 — W2K4M8 — SL 200 C2M6Q6….…"
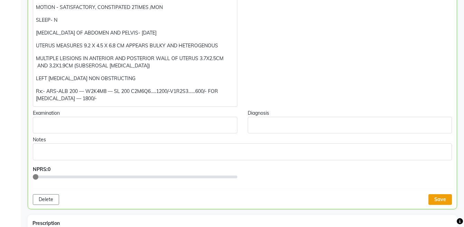
click at [436, 201] on button "Save" at bounding box center [439, 199] width 23 height 11
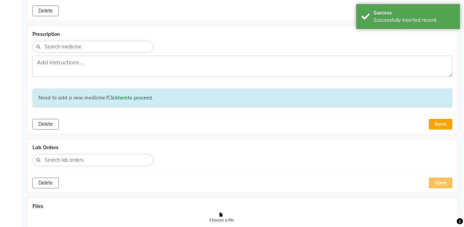
scroll to position [587, 0]
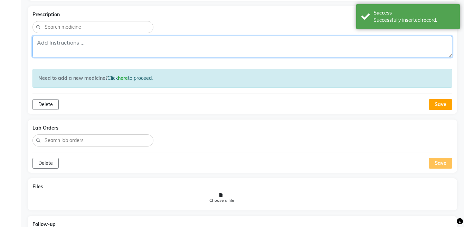
click at [344, 41] on textarea at bounding box center [241, 46] width 419 height 21
paste textarea "Rx:- ARS-ALB 200 — W2K4M8 — SL 200 C2M6Q6…..1200/-V1R2S3……600/- FOR UTERINE FIB…"
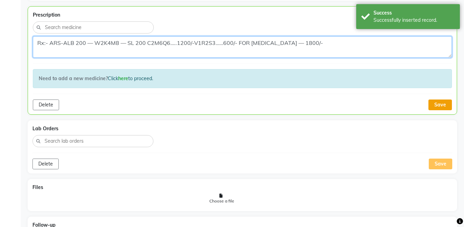
type textarea "Rx:- ARS-ALB 200 — W2K4M8 — SL 200 C2M6Q6…..1200/-V1R2S3……600/- FOR UTERINE FIB…"
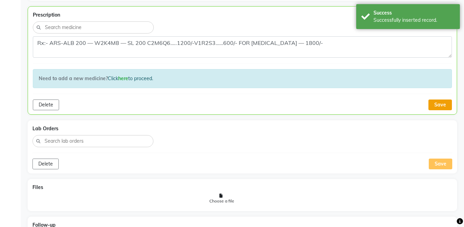
click at [431, 101] on button "Save" at bounding box center [439, 104] width 23 height 11
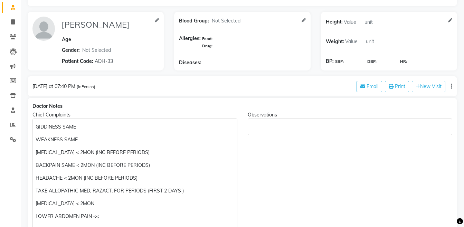
scroll to position [0, 0]
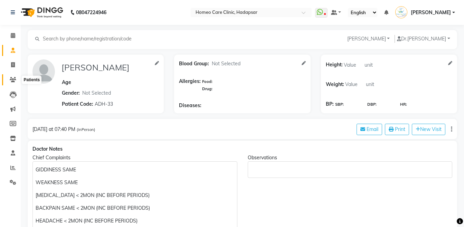
click at [11, 81] on icon at bounding box center [13, 79] width 7 height 5
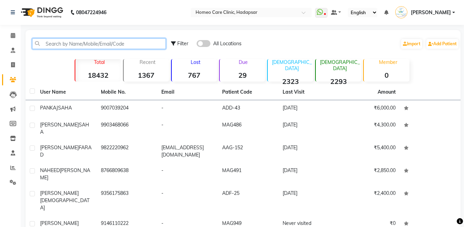
click at [102, 44] on input "text" at bounding box center [99, 43] width 134 height 11
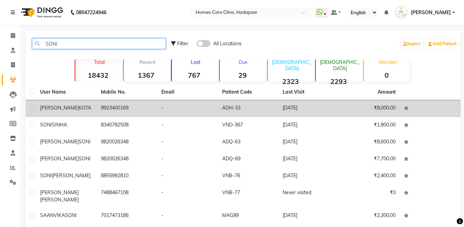
type input "SONI"
click at [141, 111] on td "9923400169" at bounding box center [127, 108] width 61 height 17
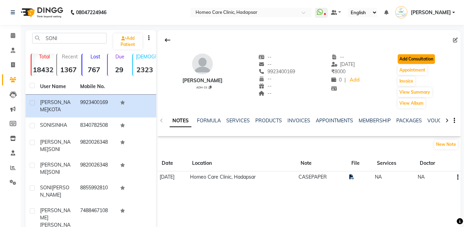
click at [407, 59] on button "Add Consultation" at bounding box center [415, 59] width 37 height 10
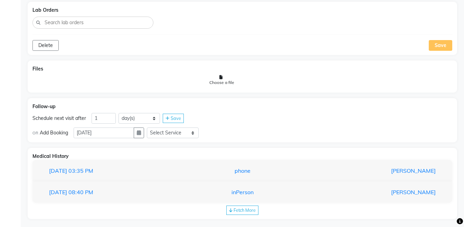
scroll to position [711, 0]
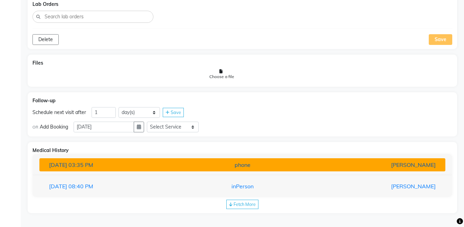
click at [375, 166] on div "[PERSON_NAME]" at bounding box center [374, 164] width 132 height 8
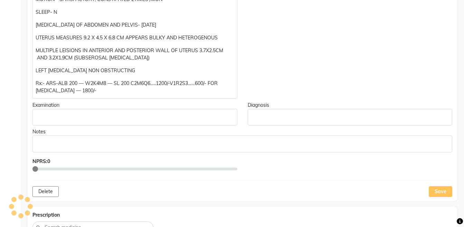
scroll to position [385, 0]
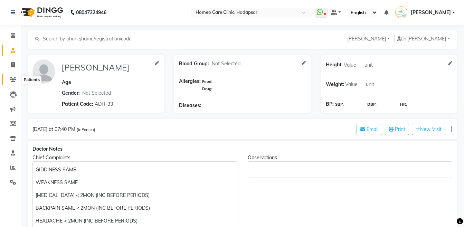
click at [14, 80] on icon at bounding box center [13, 79] width 7 height 5
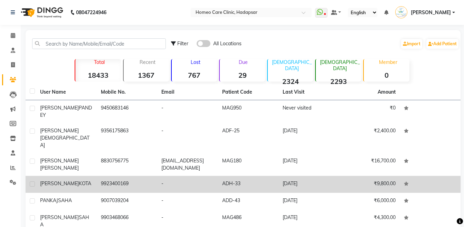
click at [79, 180] on span "KOTA" at bounding box center [85, 183] width 12 height 6
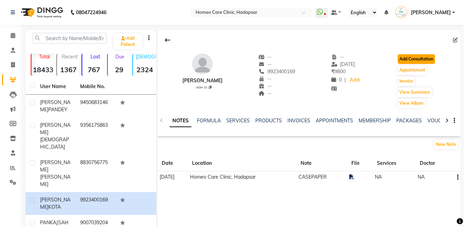
click at [429, 60] on button "Add Consultation" at bounding box center [415, 59] width 37 height 10
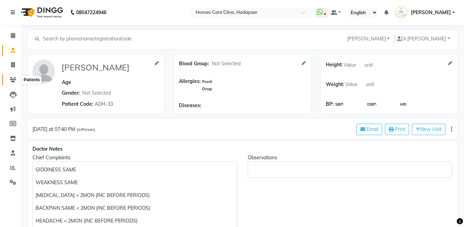
click at [9, 80] on span at bounding box center [13, 80] width 12 height 8
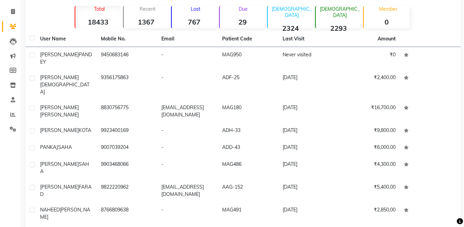
scroll to position [48, 0]
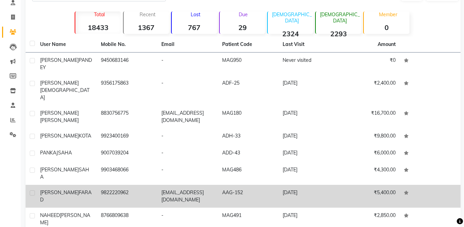
click at [257, 185] on td "AAG-152" at bounding box center [248, 196] width 61 height 23
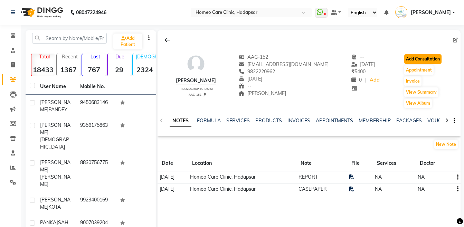
click at [416, 56] on button "Add Consultation" at bounding box center [422, 59] width 37 height 10
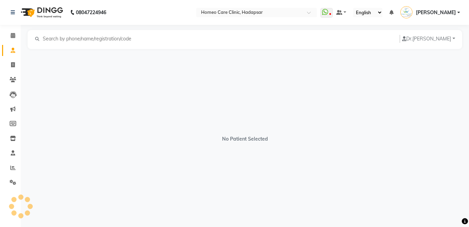
select select "[DEMOGRAPHIC_DATA]"
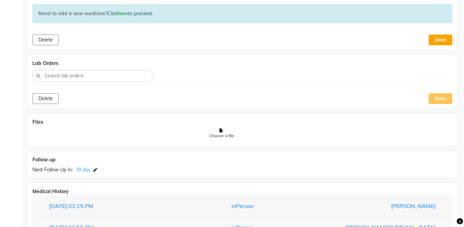
scroll to position [493, 0]
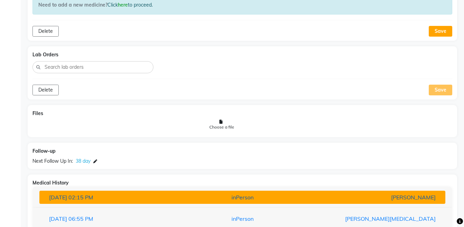
click at [420, 195] on div "[PERSON_NAME]" at bounding box center [374, 197] width 132 height 8
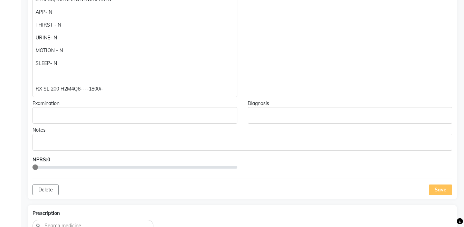
scroll to position [224, 0]
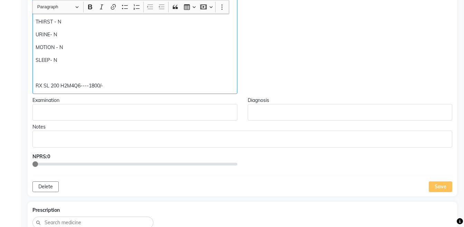
click at [168, 89] on p "RX SL 200 H2M4Q6----1800/-" at bounding box center [135, 85] width 198 height 7
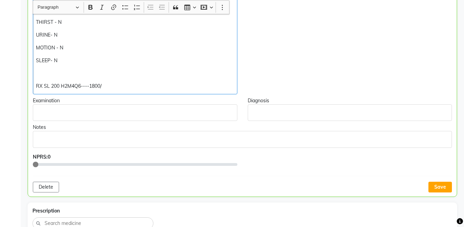
scroll to position [225, 0]
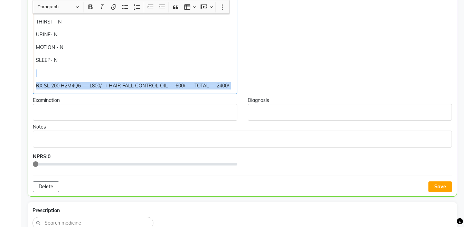
copy div "RX SL 200 H2M4Q6----1800/- + HAIR FALL CONTROL OIL ---600/- — TOTAL — 2400/-"
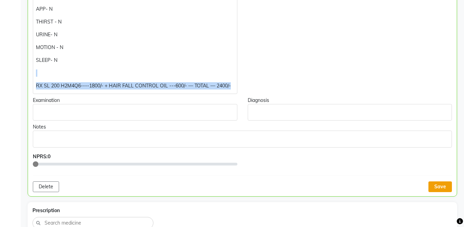
click at [434, 186] on button "Save" at bounding box center [439, 186] width 23 height 11
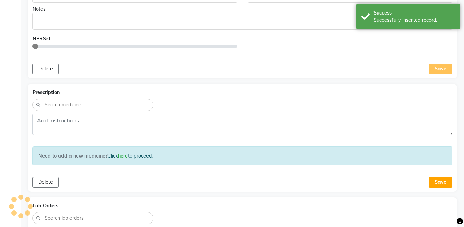
scroll to position [376, 0]
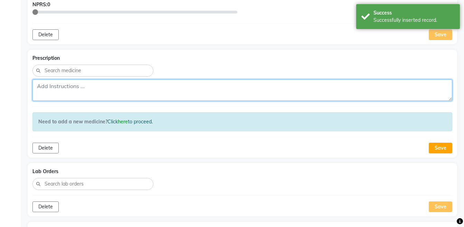
click at [332, 96] on textarea at bounding box center [241, 89] width 419 height 21
paste textarea "RX SL 200 H2M4Q6----1800/- + HAIR FALL CONTROL OIL ---600/- — TOTAL — 2400/-"
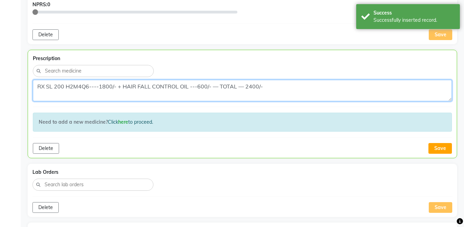
scroll to position [6, 0]
click at [38, 97] on textarea "RX SL 200 H2M4Q6----1800/- + HAIR FALL CONTROL OIL ---600/- — TOTAL — 2400/-" at bounding box center [242, 90] width 419 height 21
type textarea "RX SL 200 H2M4Q6----1800/- + HAIR FALL CONTROL OIL ---600/- — TOTAL — 2400/-"
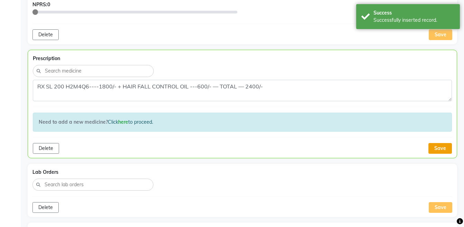
click at [429, 149] on button "Save" at bounding box center [439, 148] width 23 height 11
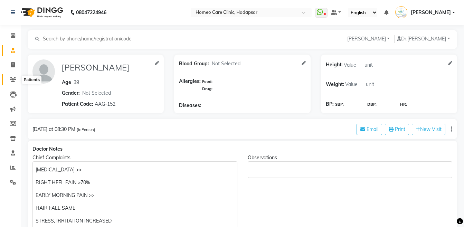
click at [14, 79] on icon at bounding box center [13, 79] width 7 height 5
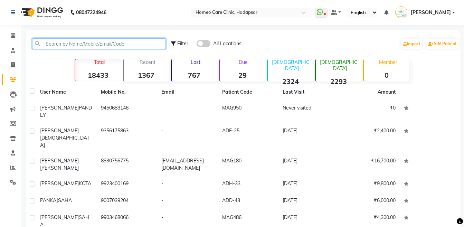
click at [123, 44] on input "text" at bounding box center [99, 43] width 134 height 11
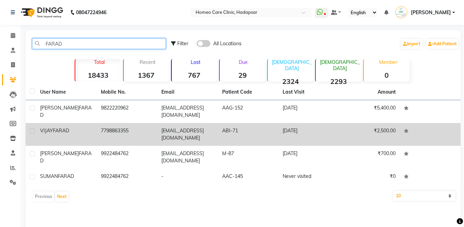
type input "FARAD"
click at [106, 125] on td "7798863355" at bounding box center [127, 134] width 61 height 23
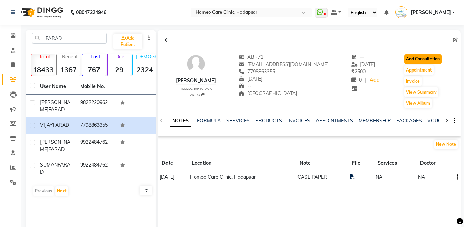
click at [406, 58] on button "Add Consultation" at bounding box center [422, 59] width 37 height 10
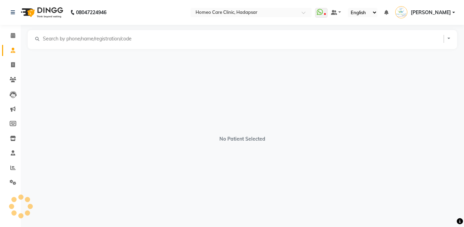
select select "[DEMOGRAPHIC_DATA]"
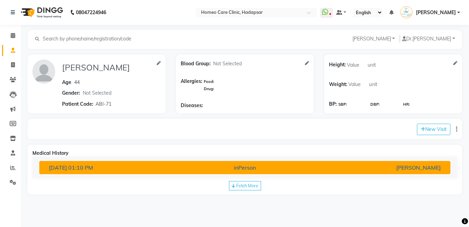
click at [295, 161] on button "[DATE] 01:10 PM inPerson [PERSON_NAME]" at bounding box center [244, 167] width 411 height 13
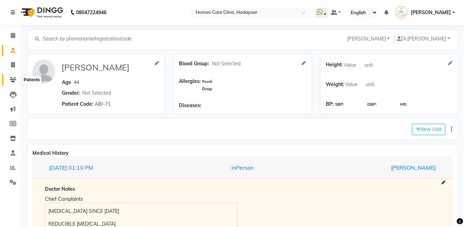
click at [15, 80] on icon at bounding box center [13, 79] width 7 height 5
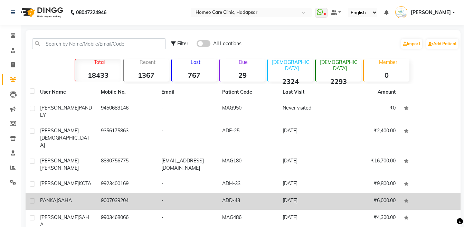
click at [117, 193] on td "9007039204" at bounding box center [127, 201] width 61 height 17
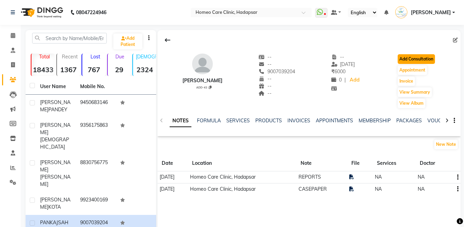
click at [417, 58] on button "Add Consultation" at bounding box center [415, 59] width 37 height 10
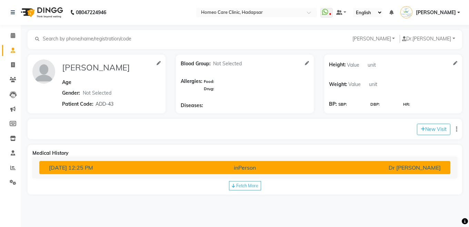
click at [287, 170] on div "inPerson" at bounding box center [245, 167] width 134 height 8
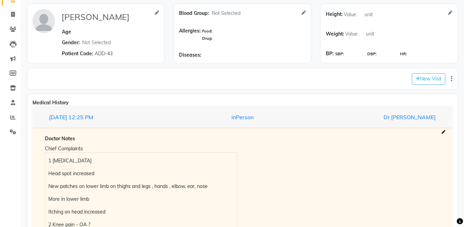
scroll to position [21, 0]
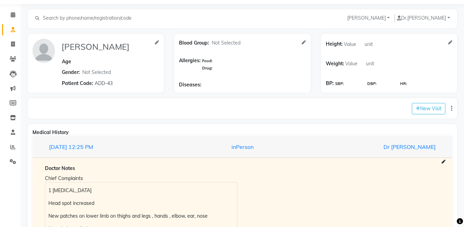
click at [444, 76] on div "Height: Weight: BP: SBP: DBP: HR:" at bounding box center [384, 64] width 119 height 50
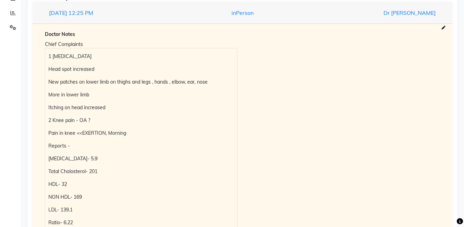
scroll to position [141, 0]
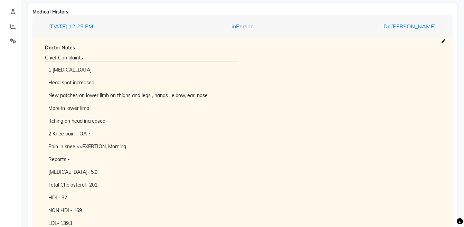
click at [47, 74] on div "1 [MEDICAL_DATA] Head spot increased New patches on lower limb on thighs and le…" at bounding box center [141, 198] width 192 height 272
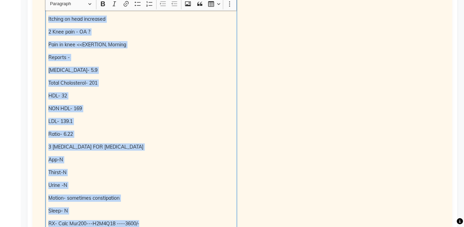
scroll to position [208, 0]
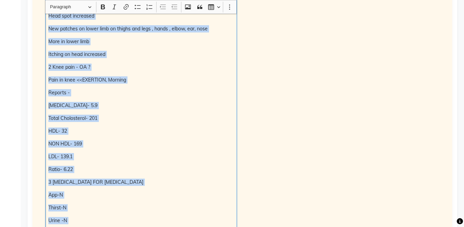
copy div "1 [MEDICAL_DATA] Head spot increased New patches on lower limb on thighs and le…"
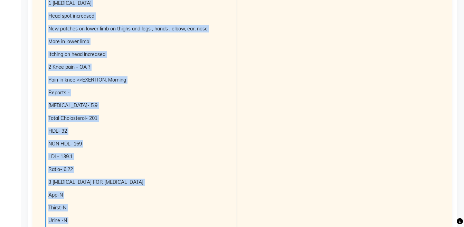
scroll to position [0, 0]
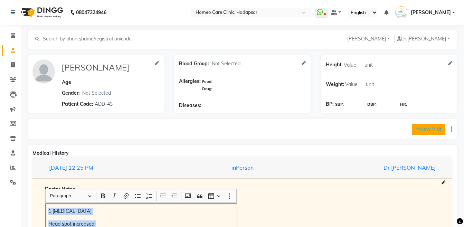
click at [425, 127] on button "New Visit" at bounding box center [427, 129] width 33 height 11
select select "1280"
select select "inPerson"
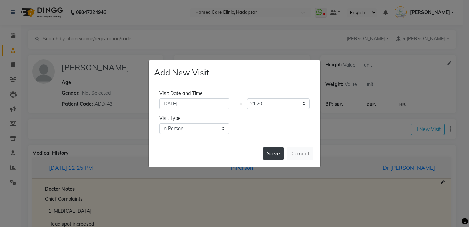
click at [276, 156] on button "Save" at bounding box center [273, 153] width 21 height 12
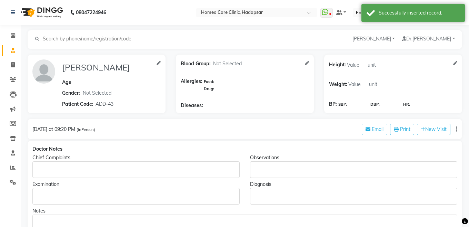
type input "[PERSON_NAME]"
select select
type input "ADD-43"
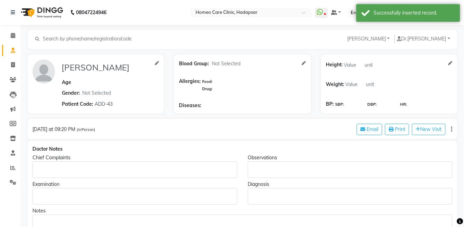
click at [94, 170] on p "Rich Text Editor, main" at bounding box center [135, 169] width 198 height 7
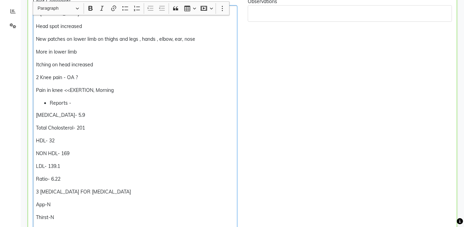
scroll to position [160, 0]
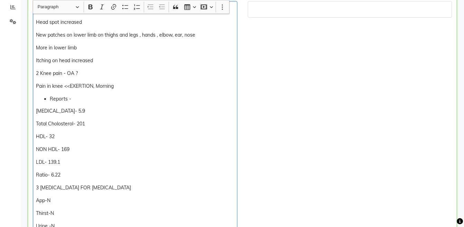
click at [111, 120] on p "Total Cholosterol- 201" at bounding box center [135, 123] width 198 height 7
click at [81, 108] on p "[MEDICAL_DATA]- 5.9" at bounding box center [135, 110] width 198 height 7
click at [88, 100] on li "Reports -" at bounding box center [142, 98] width 184 height 7
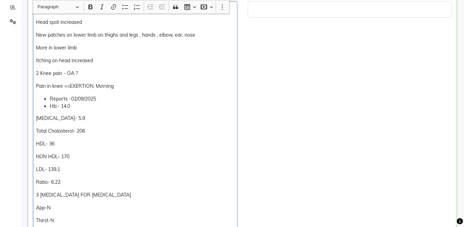
click at [69, 117] on p "[MEDICAL_DATA]- 5.9" at bounding box center [135, 118] width 198 height 7
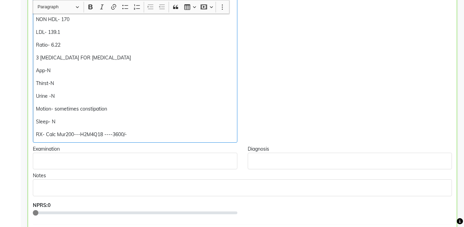
scroll to position [318, 0]
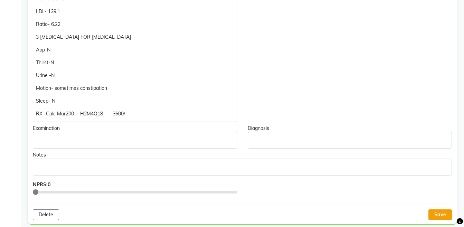
click at [442, 210] on button "Save" at bounding box center [439, 214] width 23 height 11
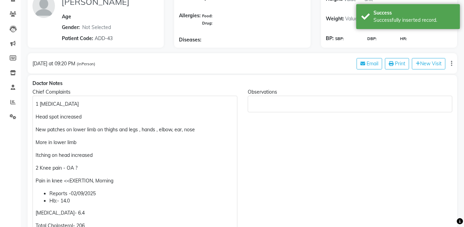
scroll to position [74, 0]
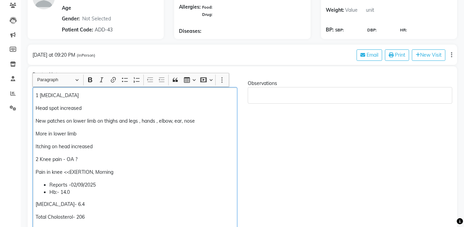
click at [96, 114] on div "1 [MEDICAL_DATA] Head spot increased New patches on lower limb on thighs and le…" at bounding box center [134, 226] width 205 height 279
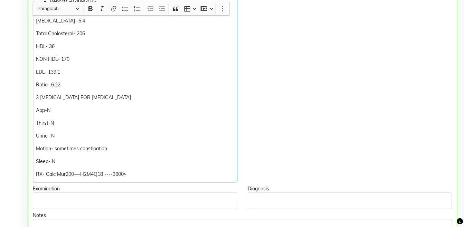
scroll to position [272, 0]
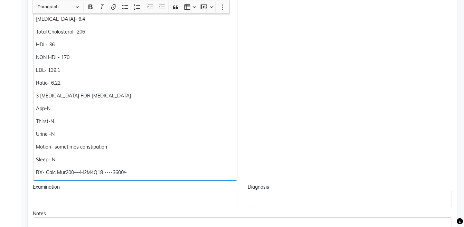
click at [67, 173] on p "RX- Calc Mur200---H2M4Q18 ----3600/-" at bounding box center [135, 172] width 198 height 7
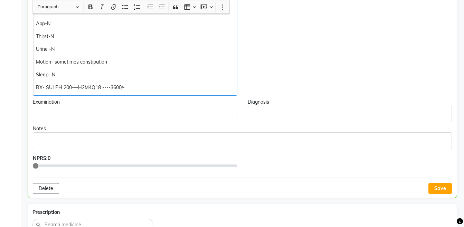
scroll to position [366, 0]
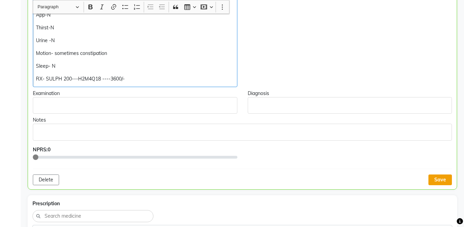
click at [436, 175] on button "Save" at bounding box center [439, 179] width 23 height 11
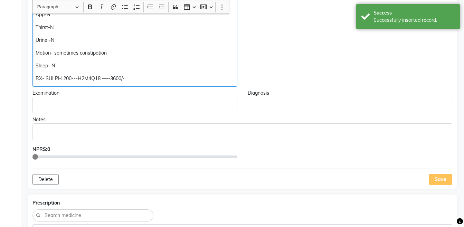
click at [192, 79] on p "RX- SULPH 200---H2M4Q18 ----3600/-" at bounding box center [135, 78] width 198 height 7
copy div "Sleep- N RX- SULPH 200---H2M4Q18 ----3600/-"
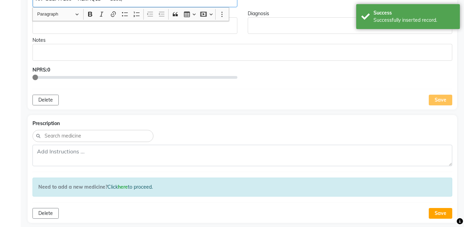
scroll to position [469, 0]
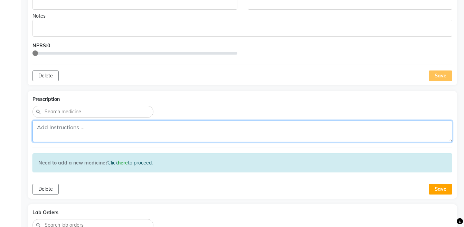
click at [247, 128] on textarea at bounding box center [241, 130] width 419 height 21
paste textarea "RX- SULPH 200---H2M4Q18 ----3600/-"
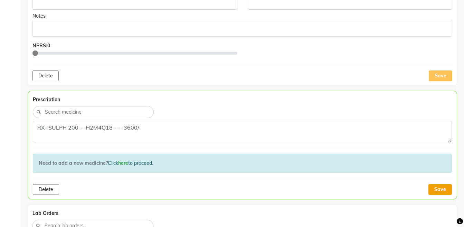
click at [448, 189] on button "Save" at bounding box center [439, 189] width 23 height 11
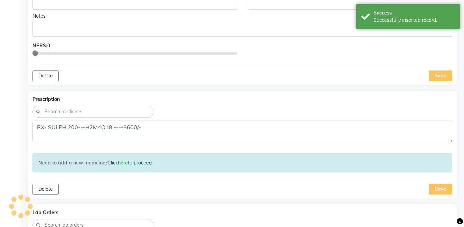
drag, startPoint x: 463, startPoint y: 165, endPoint x: 469, endPoint y: 162, distance: 6.8
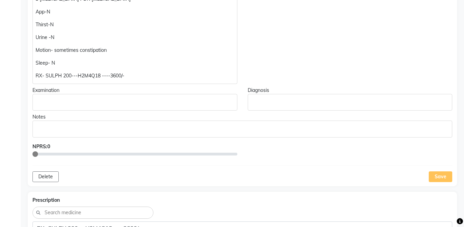
scroll to position [656, 0]
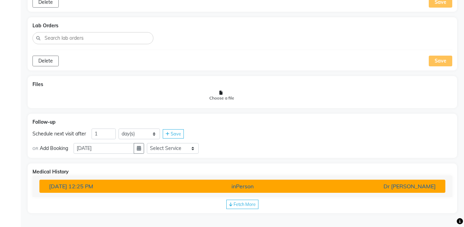
click at [369, 186] on div "Dr [PERSON_NAME]" at bounding box center [374, 186] width 132 height 8
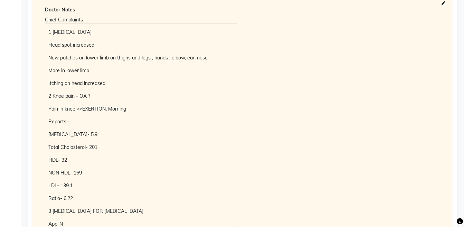
scroll to position [1007, 0]
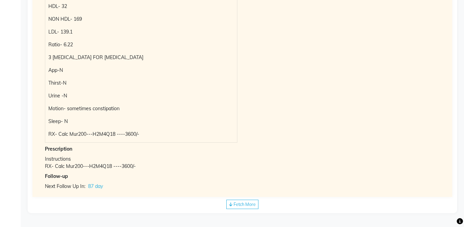
click at [254, 205] on span "Fetch More" at bounding box center [244, 204] width 22 height 6
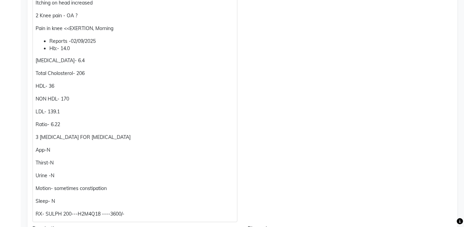
scroll to position [232, 0]
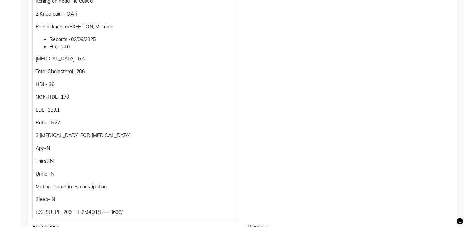
click at [46, 210] on p "RX- SULPH 200---H2M4Q18 ----3600/-" at bounding box center [135, 211] width 198 height 7
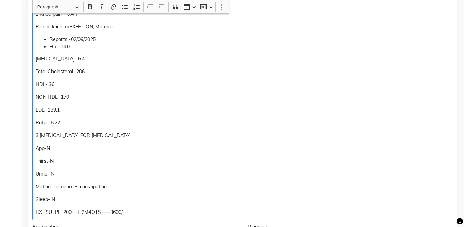
scroll to position [233, 0]
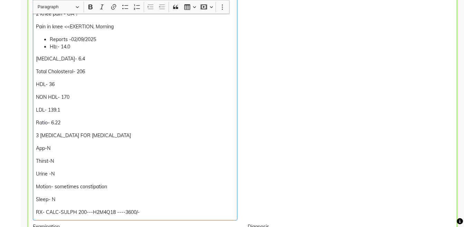
click at [37, 211] on p "RX- CALC-SULPH 200---H2M4Q18 ----3600/-" at bounding box center [135, 211] width 198 height 7
copy p "RX- CALC-SULPH 200---H2M4Q18 ----3600/-"
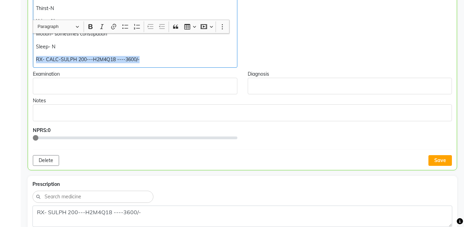
scroll to position [411, 0]
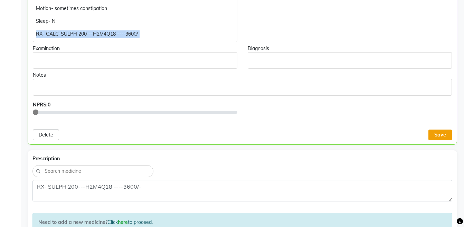
click at [436, 132] on button "Save" at bounding box center [439, 134] width 23 height 11
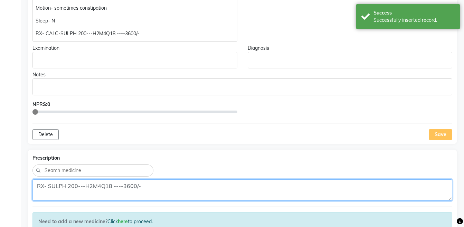
click at [277, 183] on textarea "RX- SULPH 200---H2M4Q18 ----3600/-" at bounding box center [241, 189] width 419 height 21
paste textarea "CALC-"
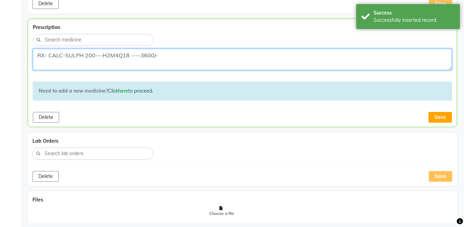
scroll to position [547, 0]
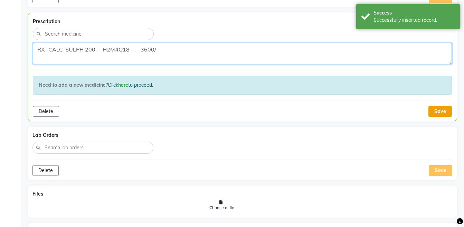
type textarea "RX- CALC-SULPH 200---H2M4Q18 ----3600/-"
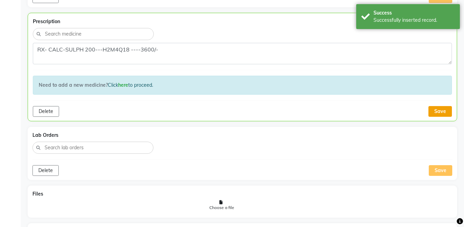
click at [445, 114] on button "Save" at bounding box center [439, 111] width 23 height 11
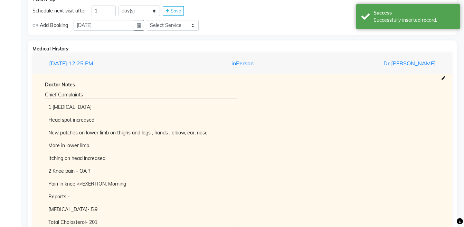
scroll to position [684, 0]
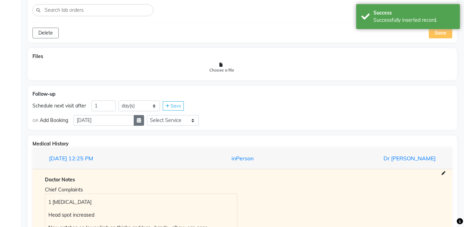
click at [144, 125] on button "button" at bounding box center [139, 120] width 10 height 11
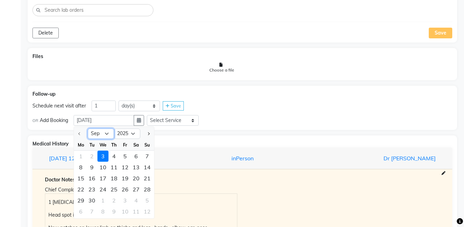
click at [107, 131] on select "Sep Oct Nov Dec" at bounding box center [101, 133] width 26 height 10
select select "12"
click at [88, 128] on select "Sep Oct Nov Dec" at bounding box center [101, 133] width 26 height 10
click at [78, 155] on div "1" at bounding box center [80, 155] width 11 height 11
type input "[DATE]"
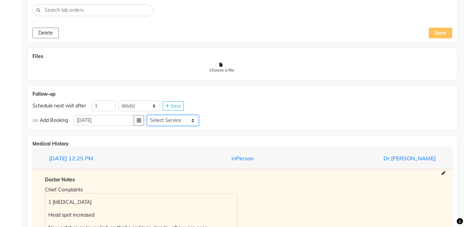
click at [178, 122] on select "Select Service Medicine Medicine 1 Hydra Facial Medi Facial Vampire Facial With…" at bounding box center [173, 120] width 52 height 11
select select "972997"
click at [152, 115] on select "Select Service Medicine Medicine 1 Hydra Facial Medi Facial Vampire Facial With…" at bounding box center [173, 120] width 52 height 11
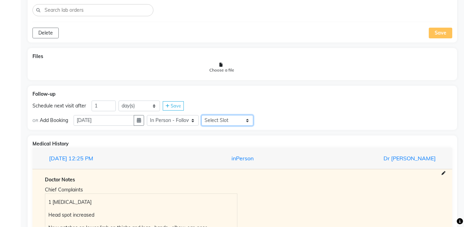
click at [216, 121] on select "Select Slot 10:15 10:30 10:45 11:00 11:15 11:30 11:45 12:00 12:15 12:30 12:45 1…" at bounding box center [227, 120] width 52 height 11
select select "840"
click at [207, 115] on select "Select Slot 10:15 10:30 10:45 11:00 11:15 11:30 11:45 12:00 12:15 12:30 12:45 1…" at bounding box center [227, 120] width 52 height 11
click at [272, 119] on span "Save" at bounding box center [269, 120] width 10 height 6
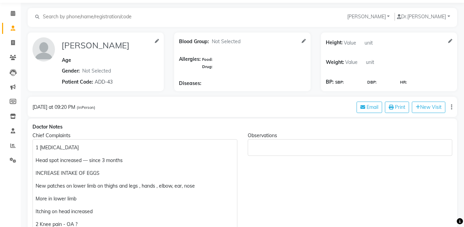
scroll to position [0, 0]
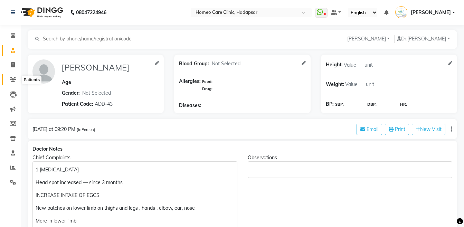
click at [10, 78] on icon at bounding box center [13, 79] width 7 height 5
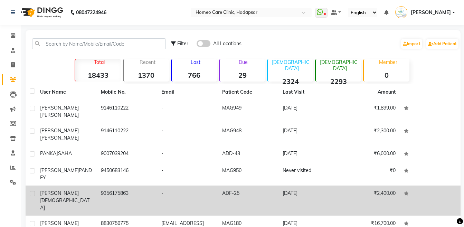
click at [86, 189] on div "[PERSON_NAME][DEMOGRAPHIC_DATA]" at bounding box center [66, 200] width 52 height 22
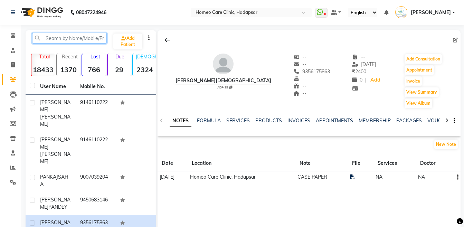
click at [77, 36] on input "text" at bounding box center [69, 38] width 75 height 11
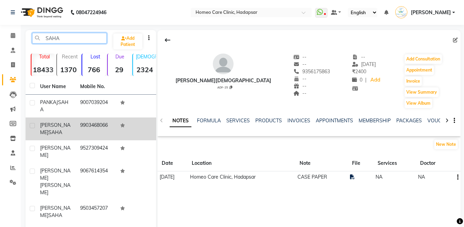
type input "SAHA"
click at [72, 129] on td "[PERSON_NAME]" at bounding box center [56, 128] width 40 height 23
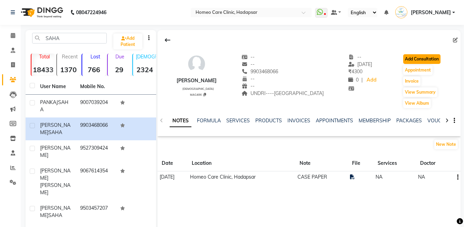
click at [415, 58] on button "Add Consultation" at bounding box center [421, 59] width 37 height 10
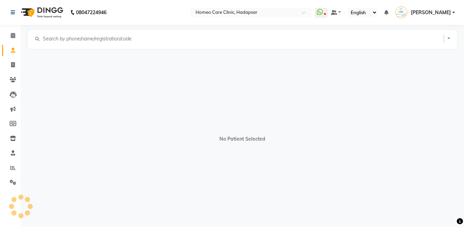
select select "[DEMOGRAPHIC_DATA]"
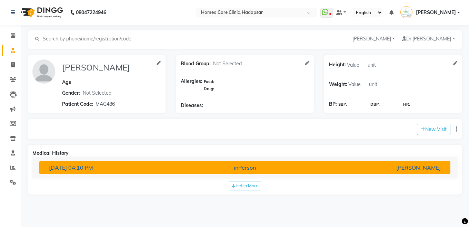
click at [250, 167] on div "inPerson" at bounding box center [245, 167] width 134 height 8
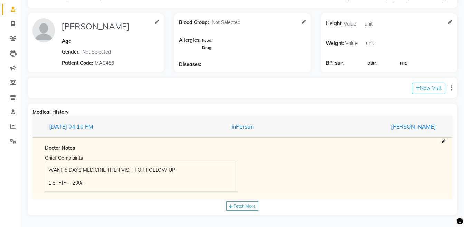
scroll to position [41, 0]
click at [234, 210] on div "Fetch More" at bounding box center [242, 205] width 32 height 9
drag, startPoint x: 457, startPoint y: 154, endPoint x: 468, endPoint y: 135, distance: 21.5
click at [463, 135] on html "08047224946 Select Location × Homeo Care Clinic, Hadapsar WhatsApp Status ✕ Sta…" at bounding box center [232, 72] width 464 height 227
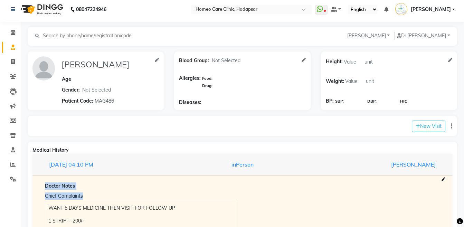
scroll to position [2, 0]
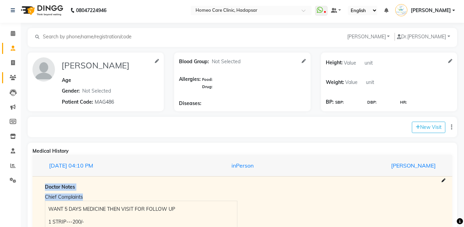
click at [14, 72] on link "Patients" at bounding box center [10, 77] width 17 height 11
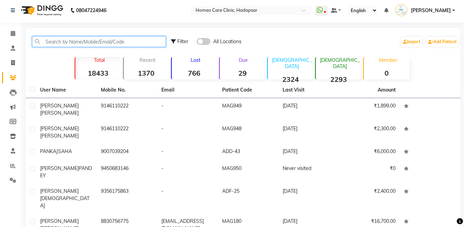
click at [105, 41] on input "text" at bounding box center [99, 41] width 134 height 11
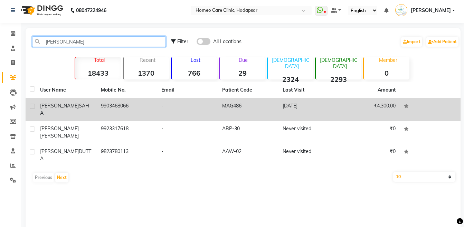
type input "[PERSON_NAME]"
click at [94, 112] on td "[PERSON_NAME]" at bounding box center [66, 109] width 61 height 23
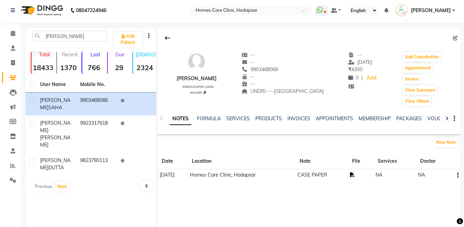
click at [354, 175] on icon at bounding box center [352, 174] width 5 height 5
click at [426, 56] on button "Add Consultation" at bounding box center [421, 57] width 37 height 10
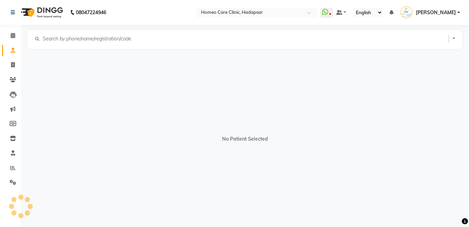
select select "[DEMOGRAPHIC_DATA]"
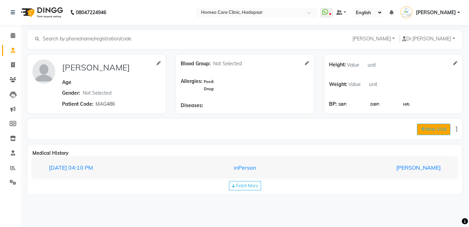
click at [425, 126] on button "New Visit" at bounding box center [433, 129] width 33 height 11
select select "1295"
select select "inPerson"
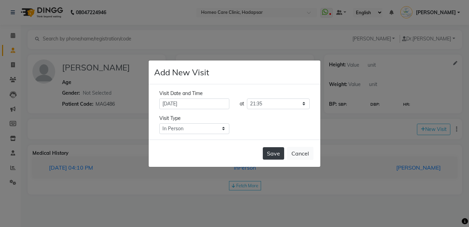
click at [276, 159] on button "Save" at bounding box center [273, 153] width 21 height 12
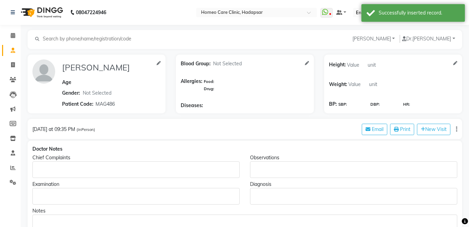
type input "[PERSON_NAME]"
select select "[DEMOGRAPHIC_DATA]"
type input "MAG486"
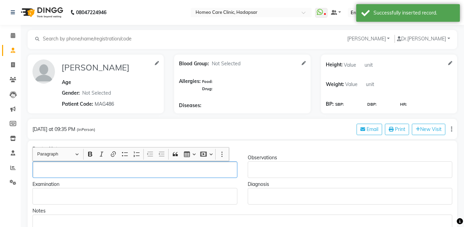
click at [77, 168] on p "Rich Text Editor, main" at bounding box center [135, 169] width 198 height 7
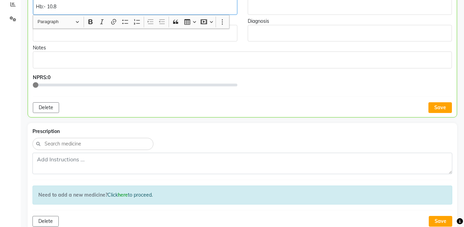
scroll to position [165, 0]
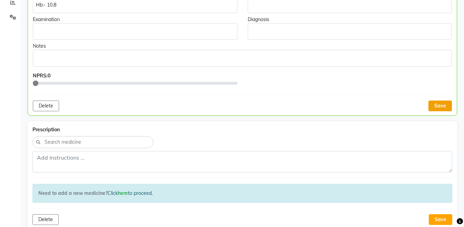
click at [440, 100] on button "Save" at bounding box center [439, 105] width 23 height 11
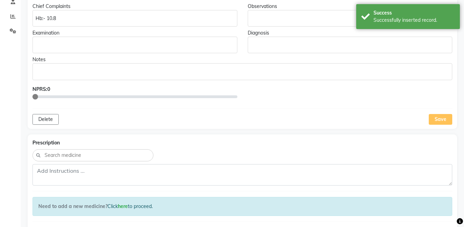
scroll to position [124, 0]
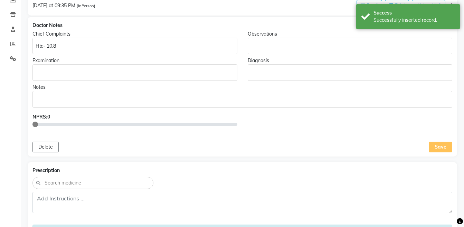
click at [122, 50] on div "Hb:- 10.8" at bounding box center [134, 46] width 205 height 17
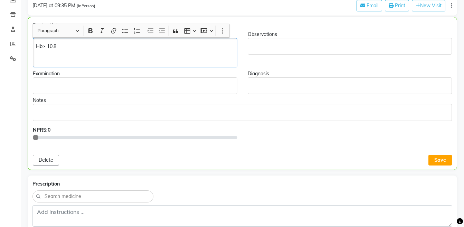
scroll to position [124, 0]
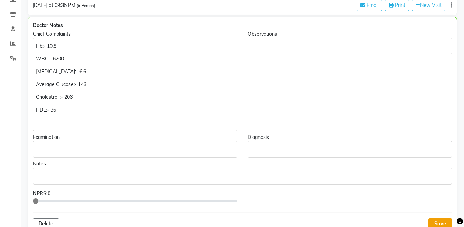
click at [437, 222] on button "Save" at bounding box center [439, 223] width 23 height 11
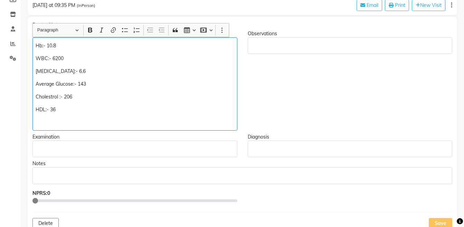
click at [84, 115] on div "Hb:- 10.8 WBC:- 6200 [MEDICAL_DATA]:- 6.6 Average Glucose:- 143 Cholestrol :- 2…" at bounding box center [134, 83] width 205 height 93
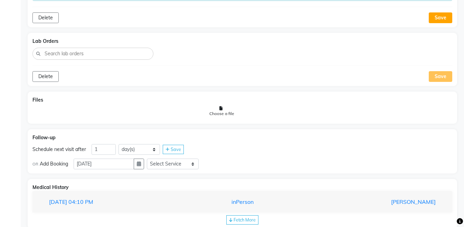
scroll to position [560, 0]
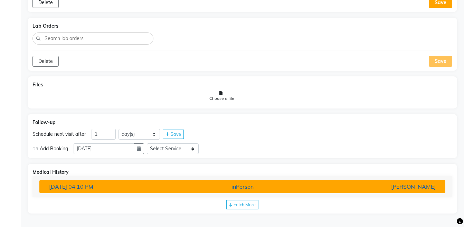
click at [345, 184] on div "[PERSON_NAME]" at bounding box center [374, 186] width 132 height 8
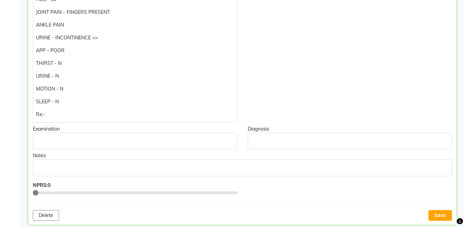
scroll to position [200, 0]
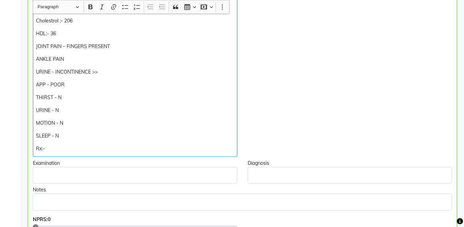
click at [113, 142] on div "Hb:- 10.8 WBC:- 6200 [MEDICAL_DATA]:- 6.6 Average Glucose:- 143 Cholestrol :- 2…" at bounding box center [135, 58] width 204 height 195
copy div "Rx:- SL 200 – S2L6M18 BER D --2 (Big) ---- 3600/-"
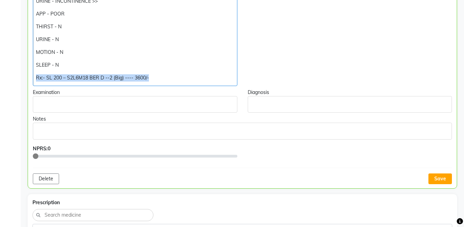
scroll to position [328, 0]
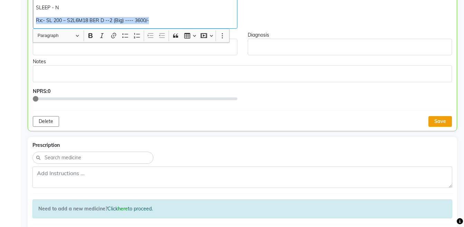
click at [434, 121] on button "Save" at bounding box center [439, 121] width 23 height 11
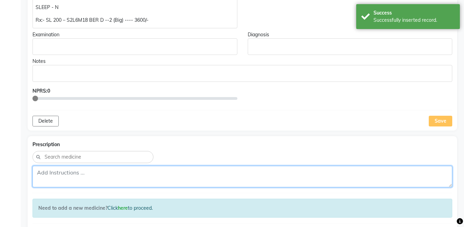
click at [116, 176] on textarea at bounding box center [241, 176] width 419 height 21
paste textarea "Rx:- SL 200 – S2L6M18 BER D --2 (Big) ---- 3600/-"
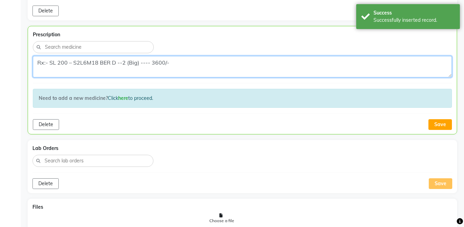
scroll to position [442, 0]
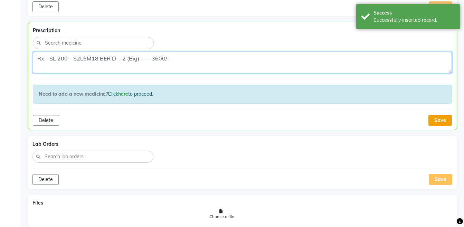
type textarea "Rx:- SL 200 – S2L6M18 BER D --2 (Big) ---- 3600/-"
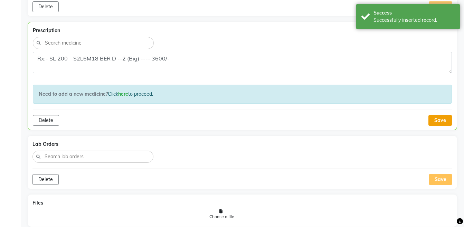
click at [437, 120] on button "Save" at bounding box center [439, 120] width 23 height 11
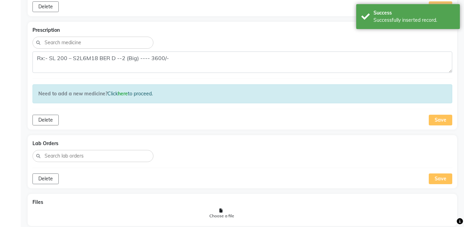
scroll to position [612, 0]
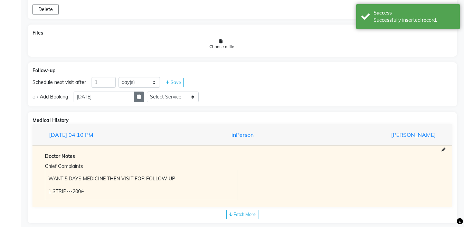
click at [144, 100] on button "button" at bounding box center [139, 96] width 10 height 11
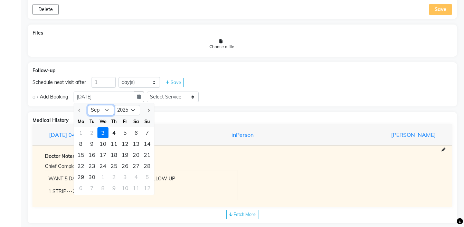
click at [108, 108] on select "Sep Oct Nov Dec" at bounding box center [101, 110] width 26 height 10
select select "12"
click at [88, 105] on select "Sep Oct Nov Dec" at bounding box center [101, 110] width 26 height 10
click at [83, 134] on div "1" at bounding box center [80, 132] width 11 height 11
type input "[DATE]"
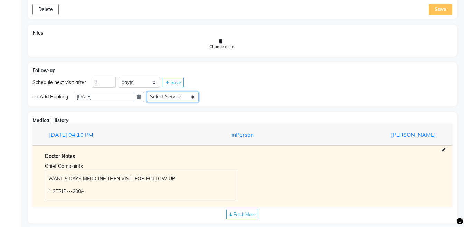
click at [180, 99] on select "Select Service Medicine Medicine 1 Hydra Facial Medi Facial Vampire Facial With…" at bounding box center [173, 96] width 52 height 11
select select "972997"
click at [152, 91] on select "Select Service Medicine Medicine 1 Hydra Facial Medi Facial Vampire Facial With…" at bounding box center [173, 96] width 52 height 11
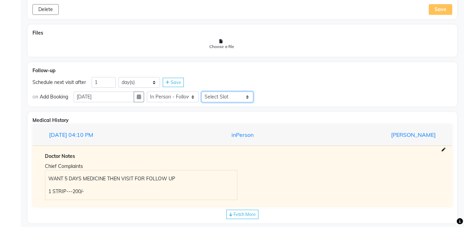
click at [242, 100] on select "Select Slot 10:15 10:30 10:45 11:00 11:15 11:30 11:45 12:00 12:15 12:30 12:45 1…" at bounding box center [227, 96] width 52 height 11
select select "1245"
click at [207, 91] on select "Select Slot 10:15 10:30 10:45 11:00 11:15 11:30 11:45 12:00 12:15 12:30 12:45 1…" at bounding box center [227, 96] width 52 height 11
click at [272, 96] on span "Save" at bounding box center [269, 97] width 10 height 6
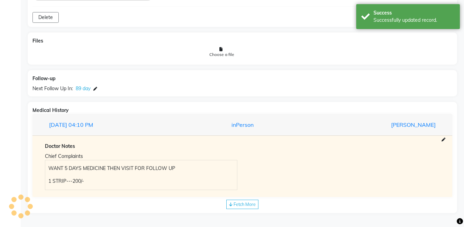
scroll to position [604, 0]
